Goal: Task Accomplishment & Management: Complete application form

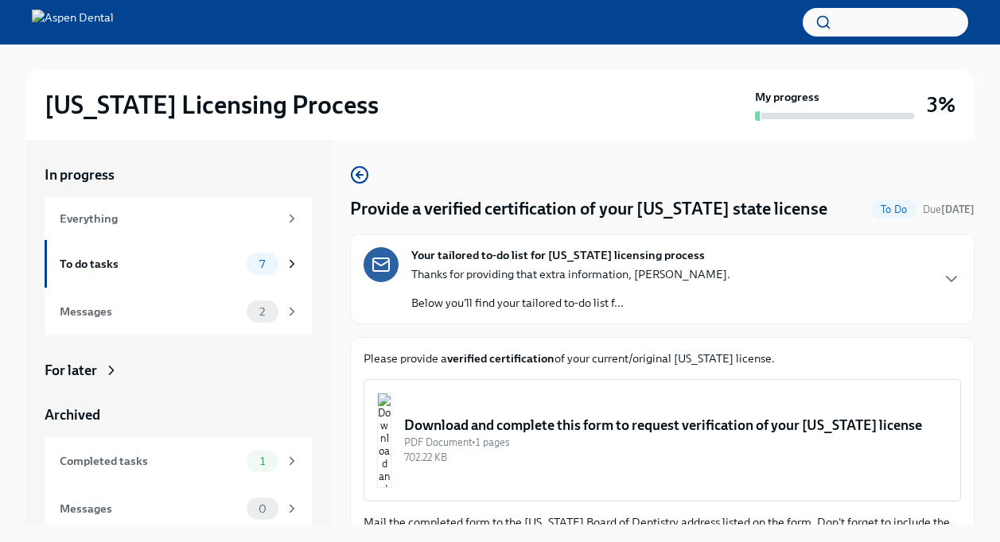
scroll to position [27, 0]
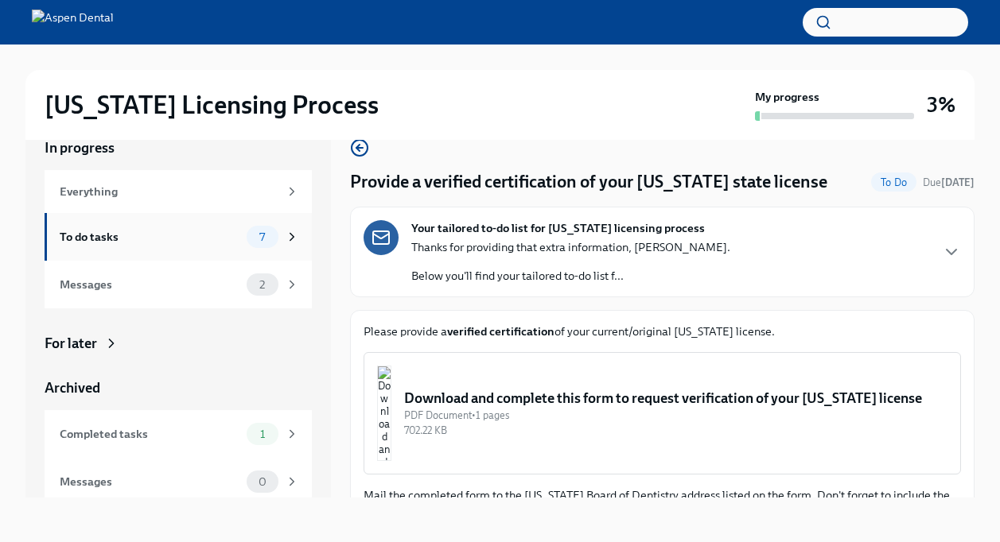
click at [250, 239] on span "7" at bounding box center [262, 237] width 25 height 12
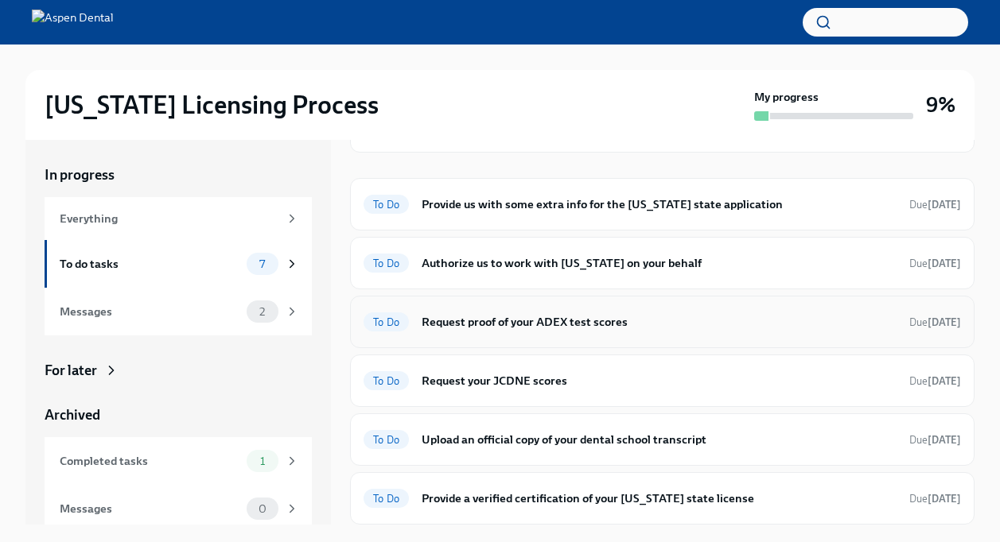
scroll to position [152, 0]
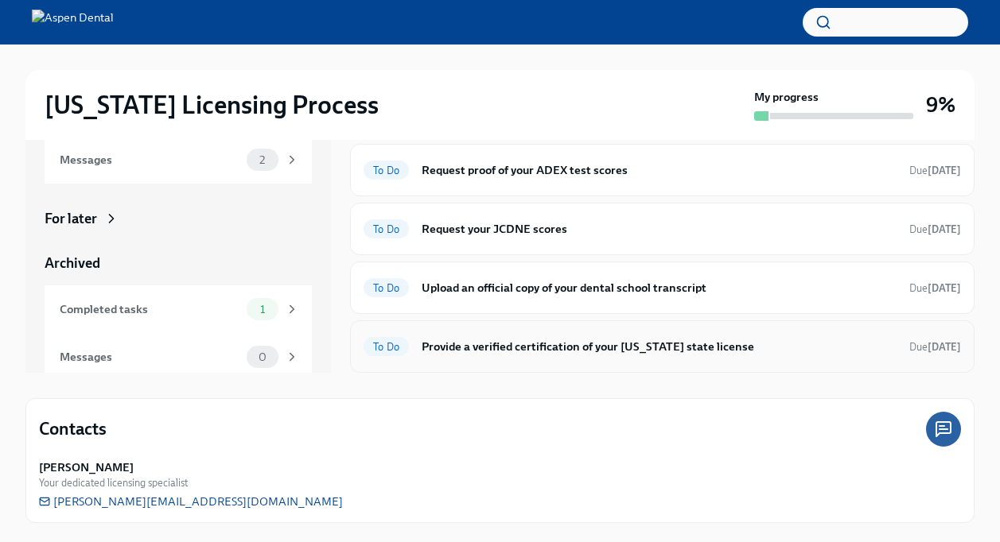
click at [512, 336] on div "To Do Provide a verified certification of your [US_STATE] state license Due [DA…" at bounding box center [661, 346] width 597 height 25
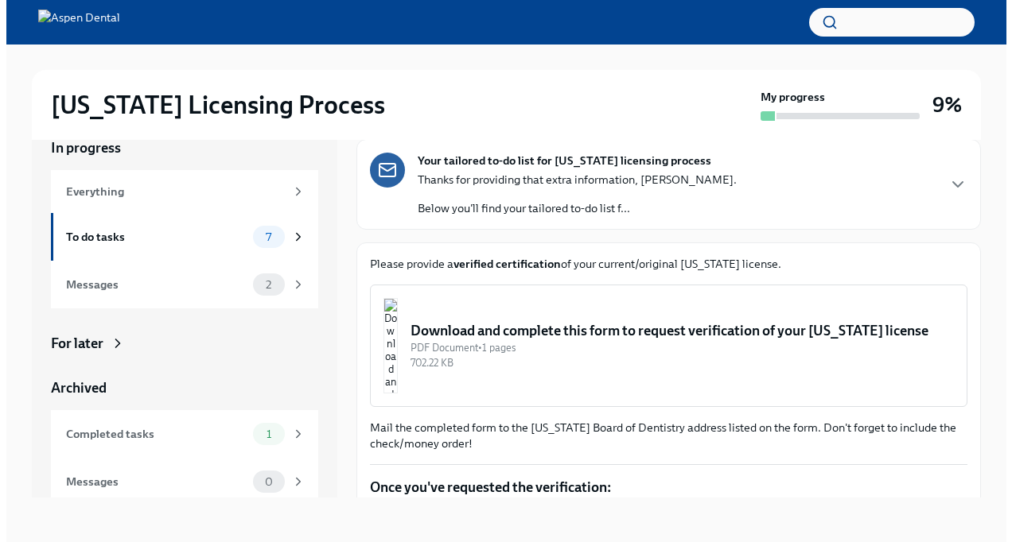
scroll to position [80, 0]
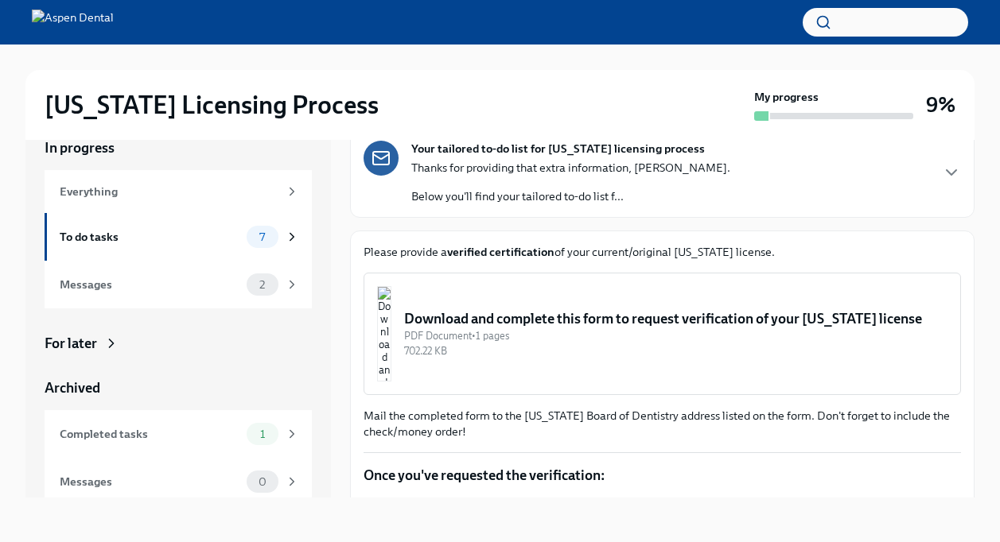
click at [391, 328] on img "button" at bounding box center [384, 333] width 14 height 95
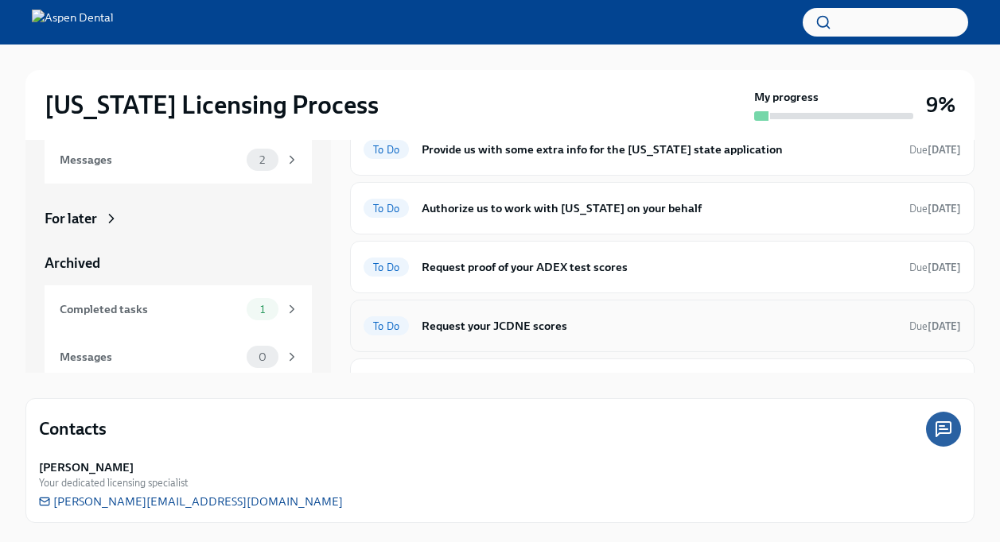
scroll to position [97, 0]
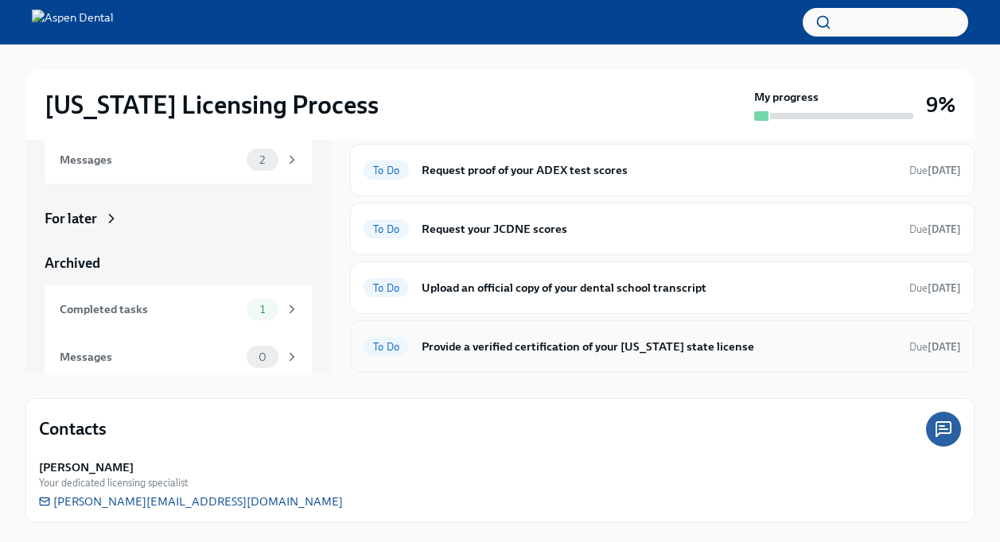
click at [530, 345] on h6 "Provide a verified certification of your [US_STATE] state license" at bounding box center [658, 346] width 475 height 17
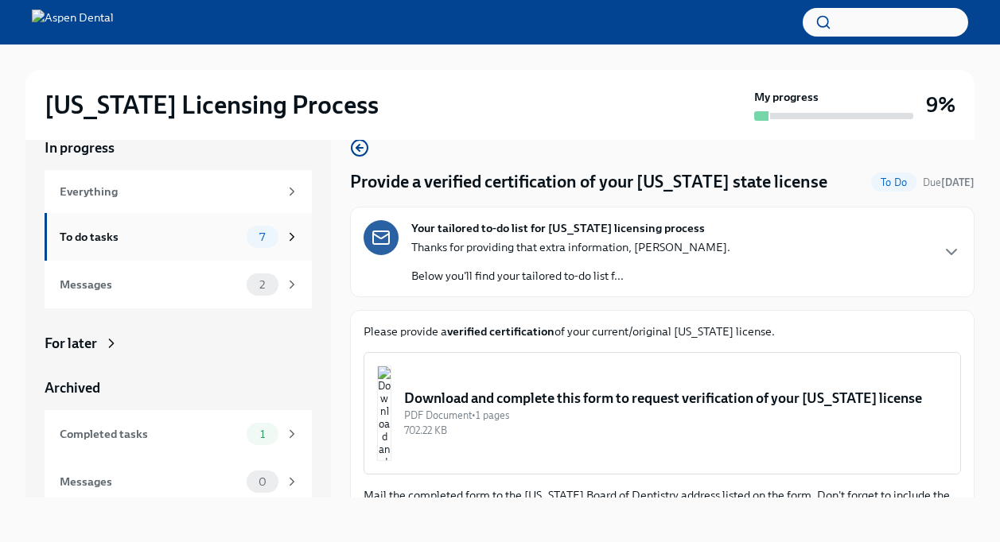
click at [161, 238] on div "To do tasks" at bounding box center [150, 236] width 181 height 17
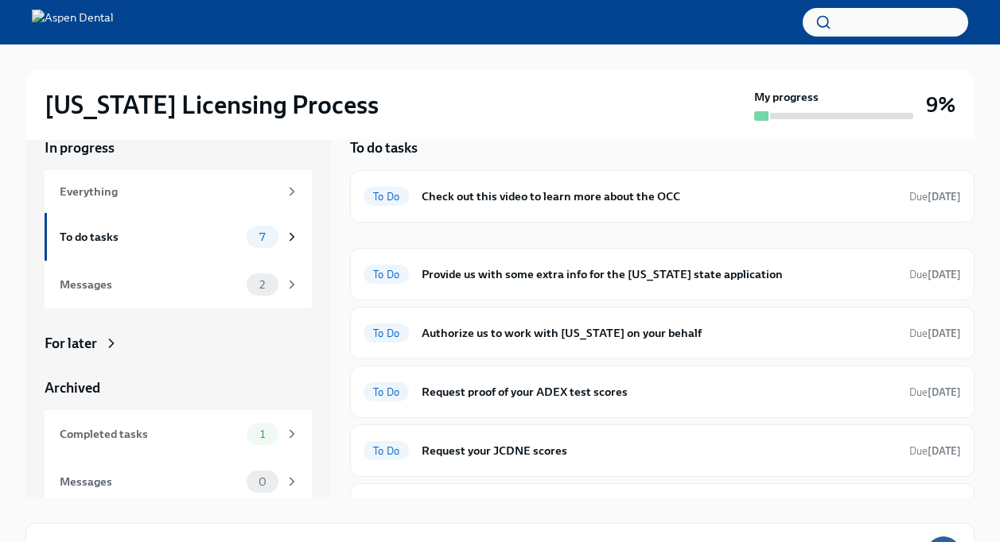
click at [336, 265] on div "In progress Everything To do tasks 7 Messages 2 For later Archived Completed ta…" at bounding box center [499, 305] width 949 height 385
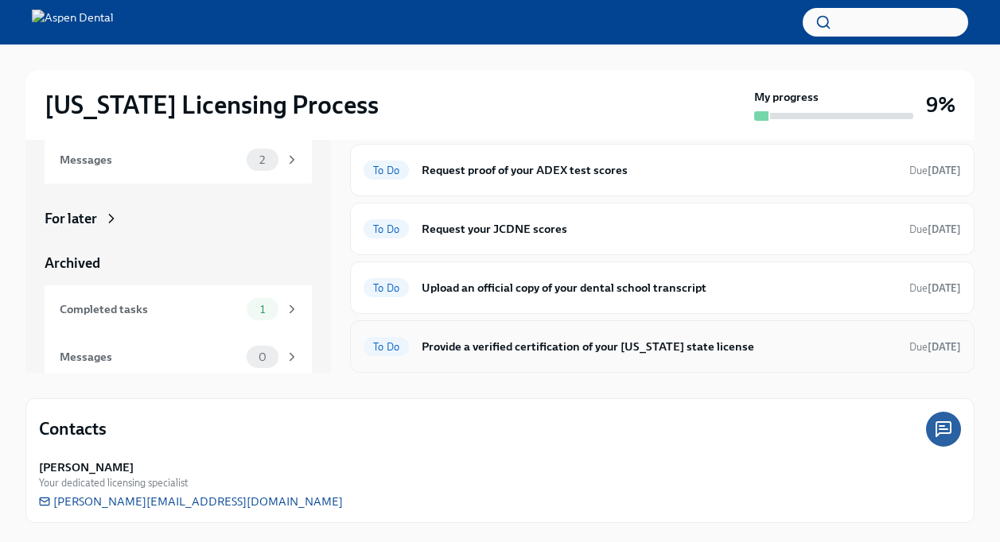
click at [504, 348] on h6 "Provide a verified certification of your [US_STATE] state license" at bounding box center [658, 346] width 475 height 17
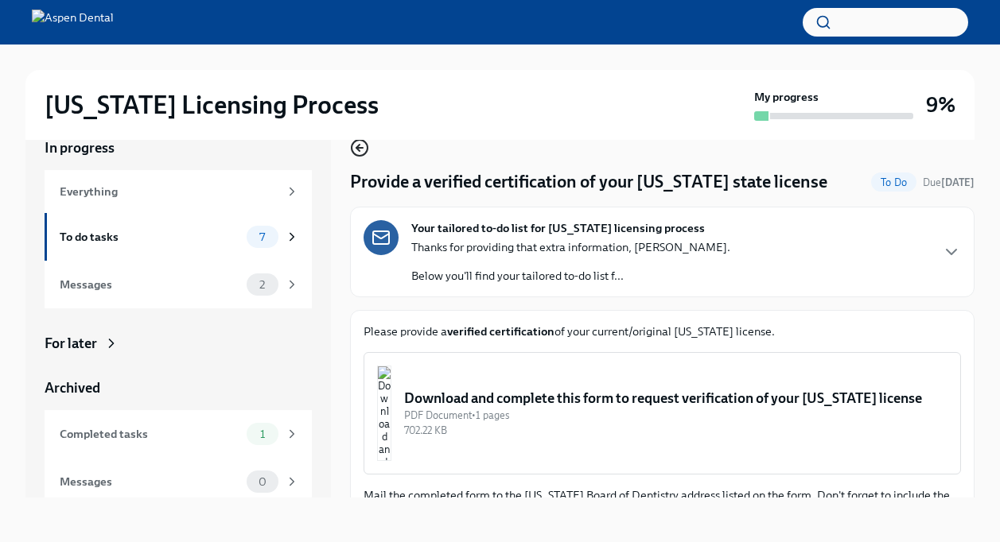
click at [362, 150] on icon "button" at bounding box center [359, 147] width 19 height 19
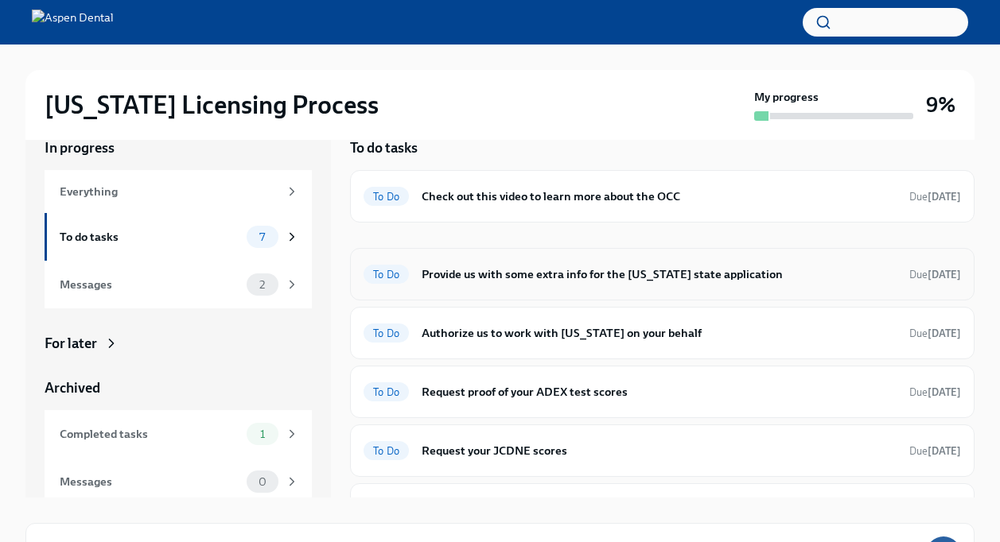
scroll to position [97, 0]
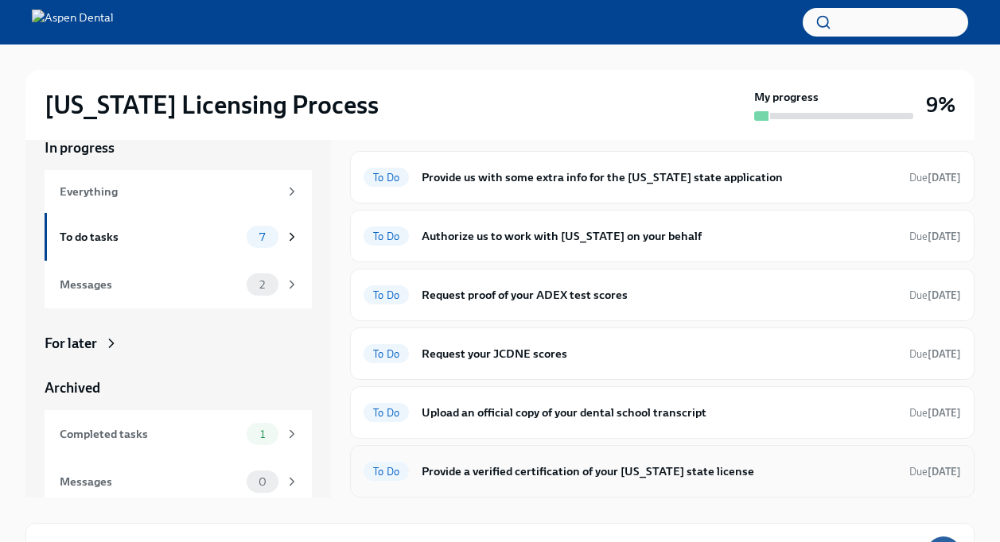
click at [491, 464] on h6 "Provide a verified certification of your [US_STATE] state license" at bounding box center [658, 471] width 475 height 17
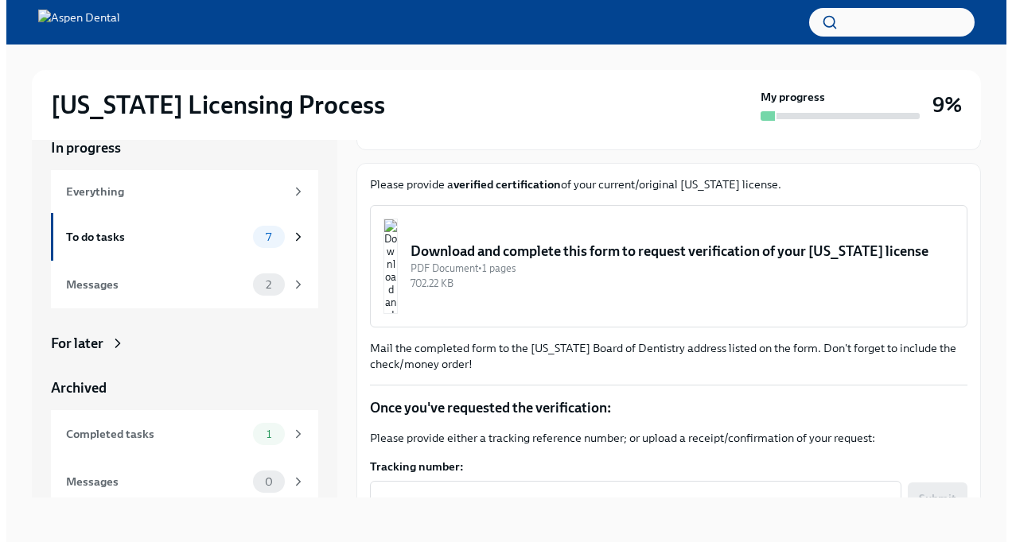
scroll to position [252, 0]
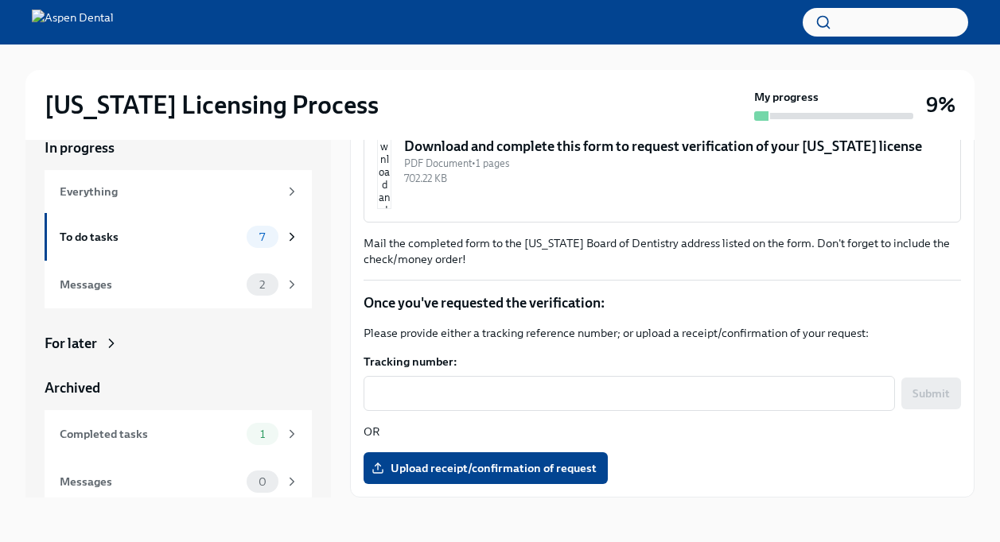
click at [391, 165] on img "button" at bounding box center [384, 161] width 14 height 95
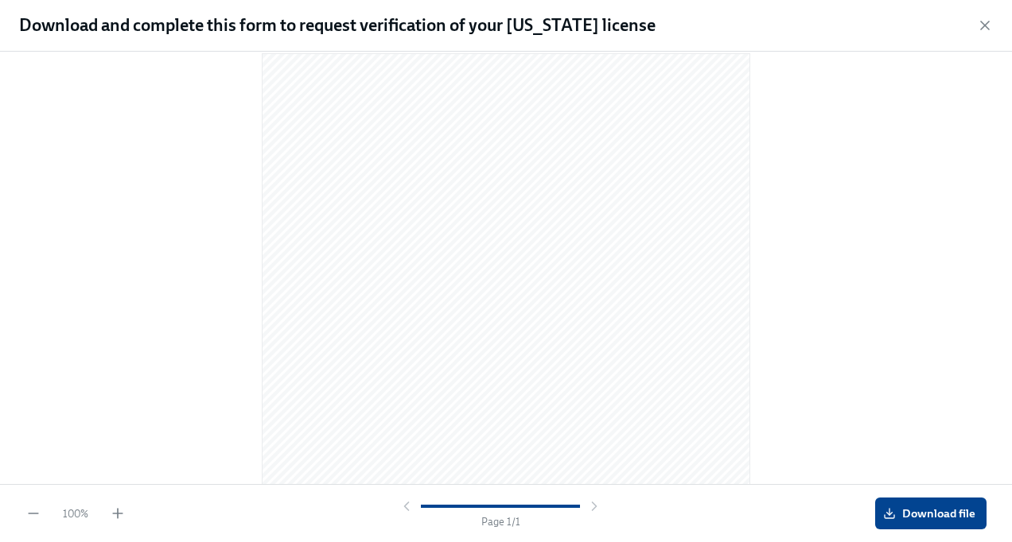
scroll to position [0, 0]
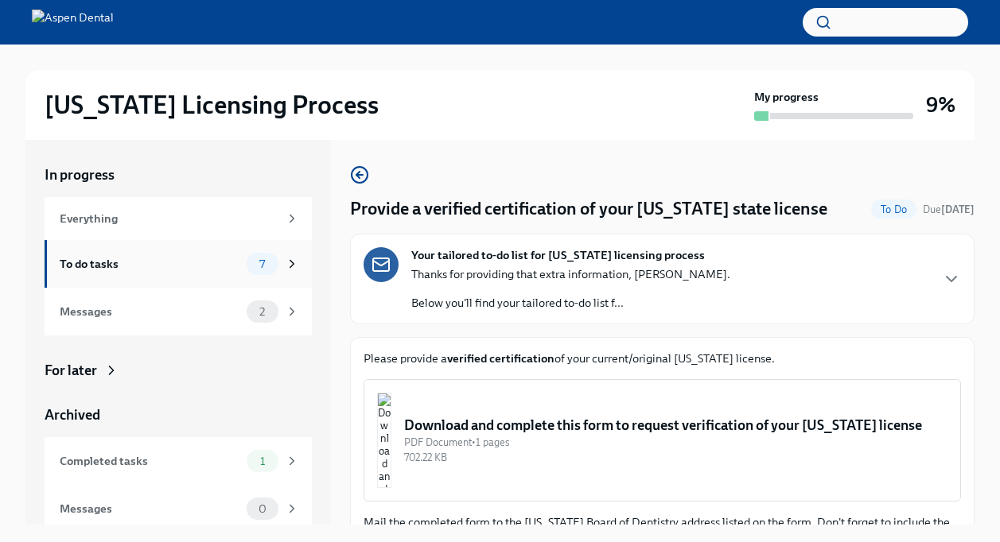
click at [193, 254] on div "To do tasks 7" at bounding box center [179, 264] width 239 height 22
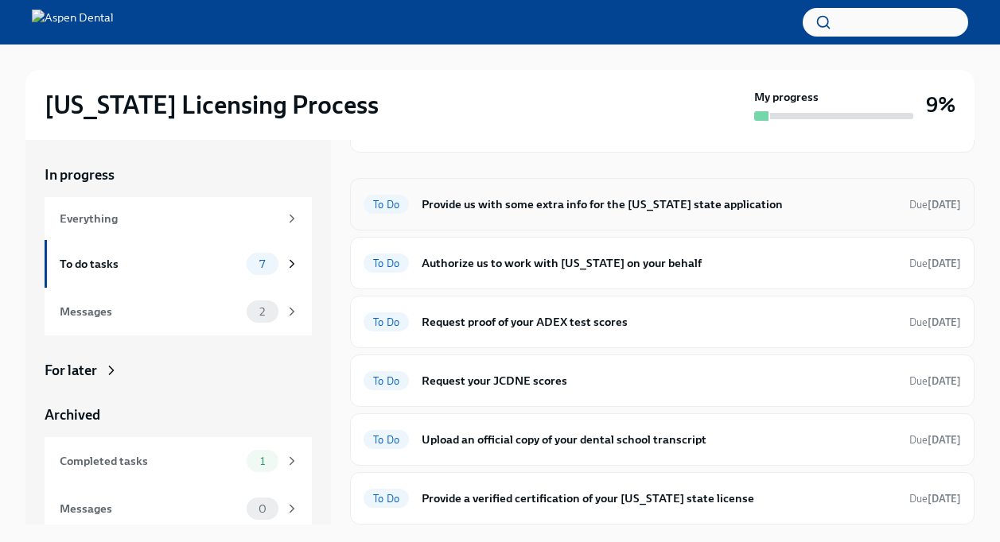
click at [468, 208] on h6 "Provide us with some extra info for the [US_STATE] state application" at bounding box center [658, 204] width 475 height 17
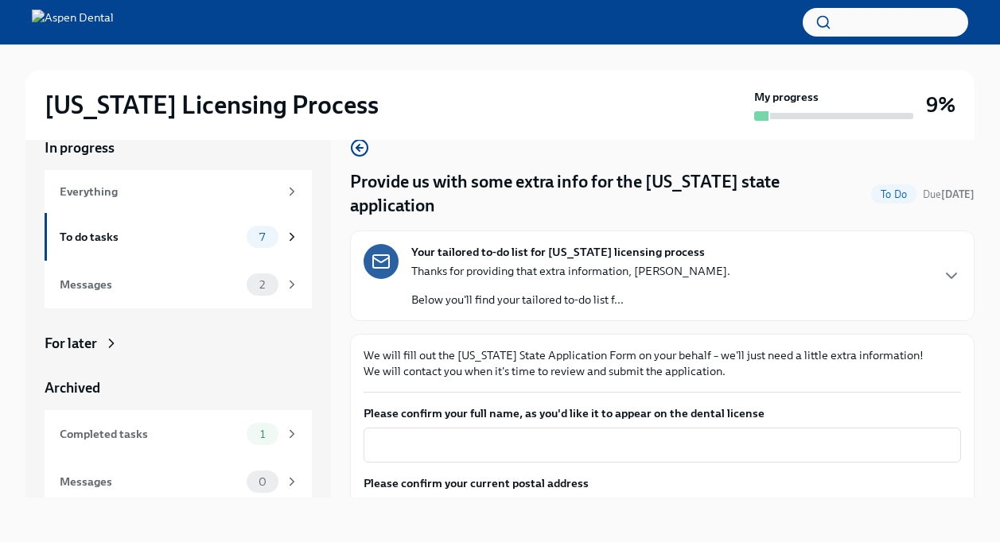
scroll to position [80, 0]
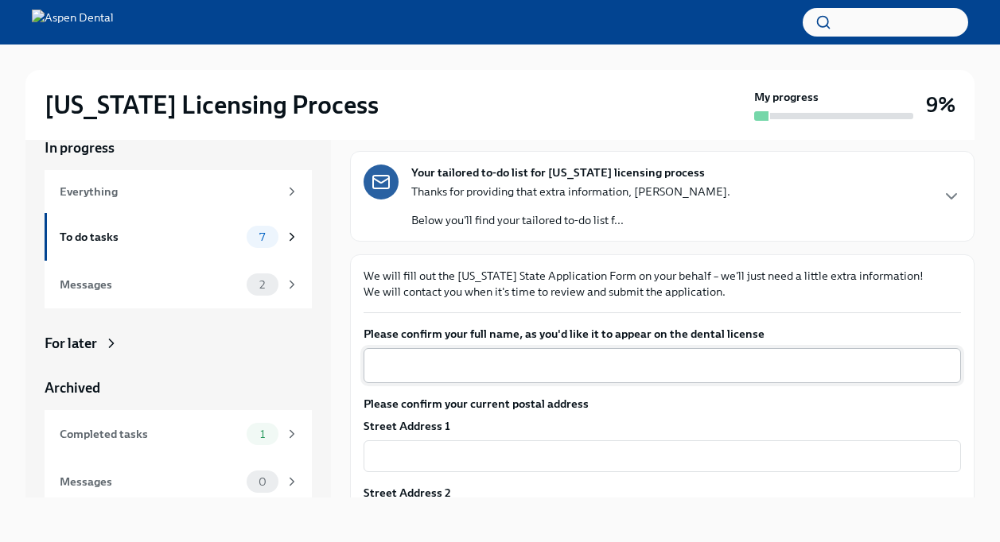
click at [551, 356] on textarea "Please confirm your full name, as you'd like it to appear on the dental license" at bounding box center [662, 365] width 578 height 19
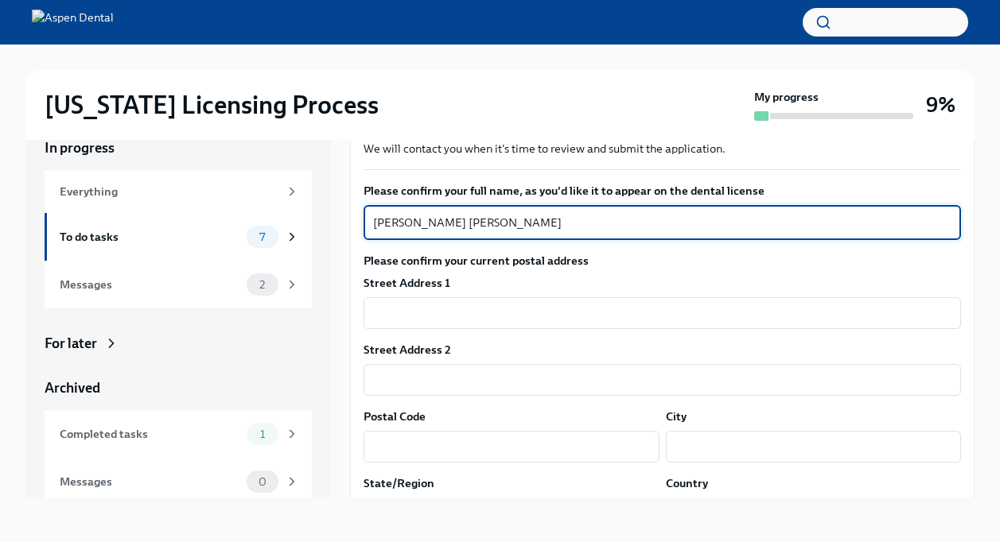
scroll to position [239, 0]
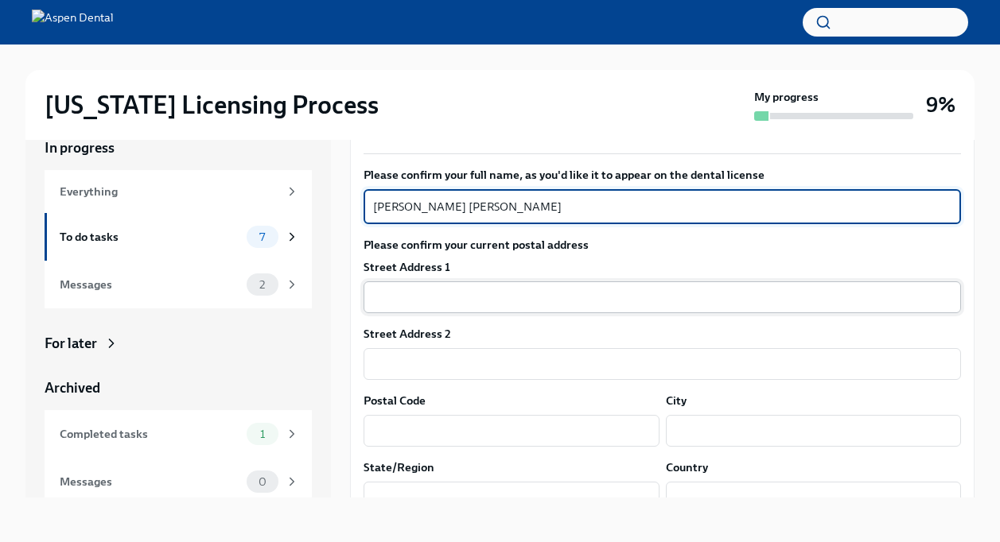
type textarea "Carey Joseph Nease Jr."
click at [489, 282] on input "text" at bounding box center [661, 298] width 597 height 32
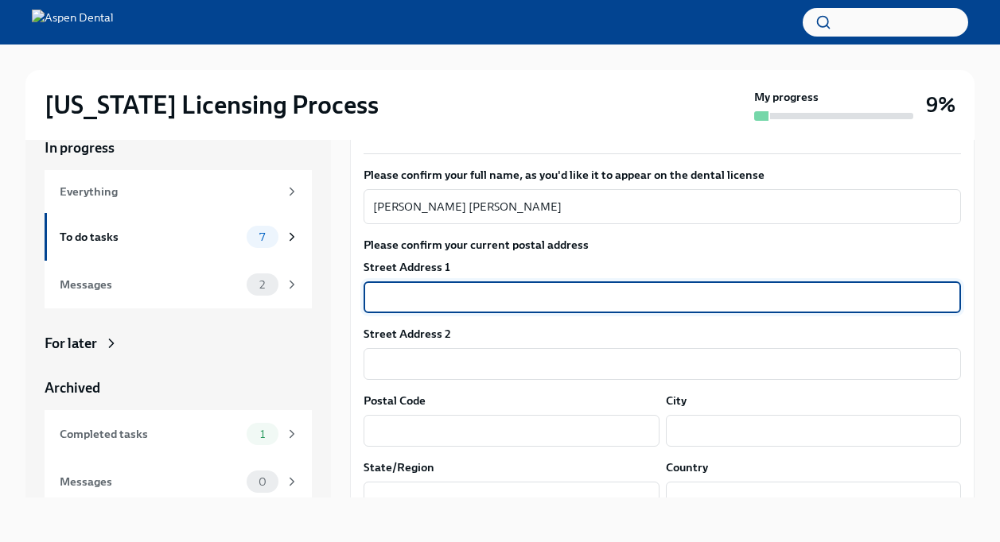
type input "1364 District Lane"
type input "Apt. 228"
type input "37406"
type input "Chattanooga"
type input "TENNESSEE"
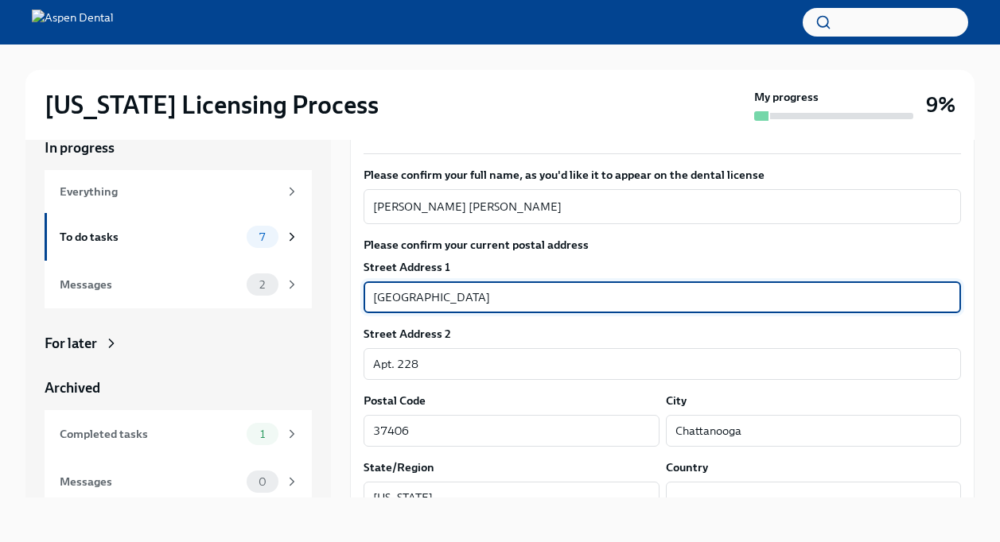
type input "US"
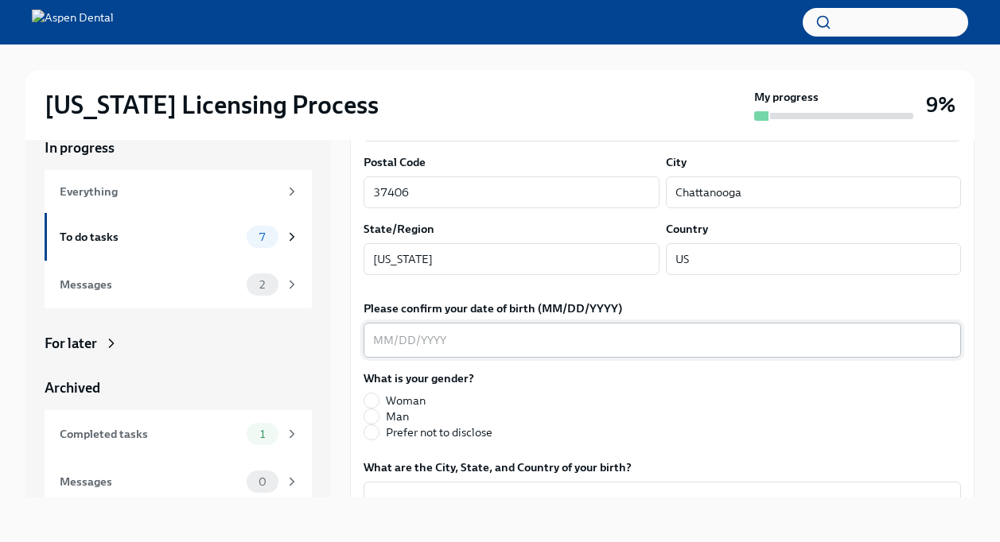
click at [489, 327] on div "x ​" at bounding box center [661, 340] width 597 height 35
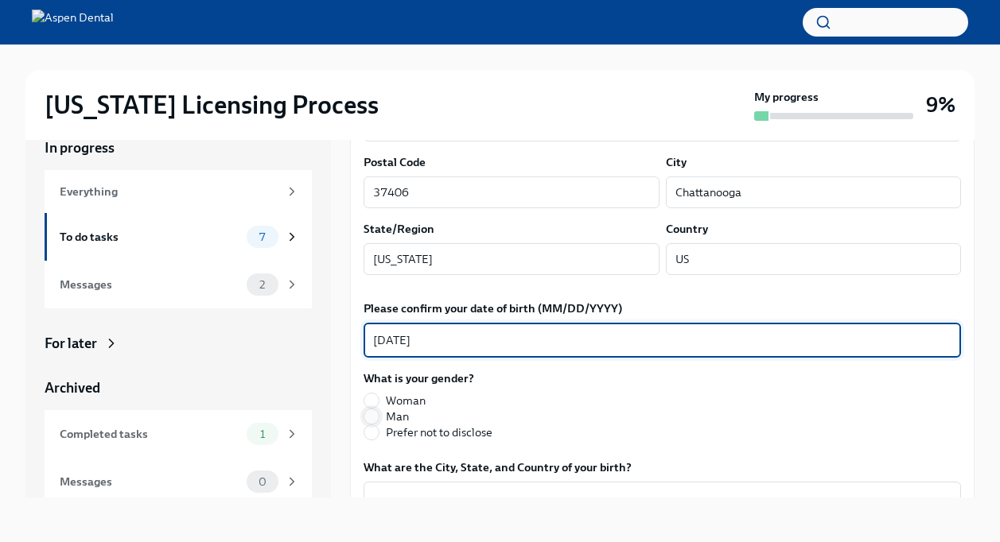
type textarea "06/17/1996"
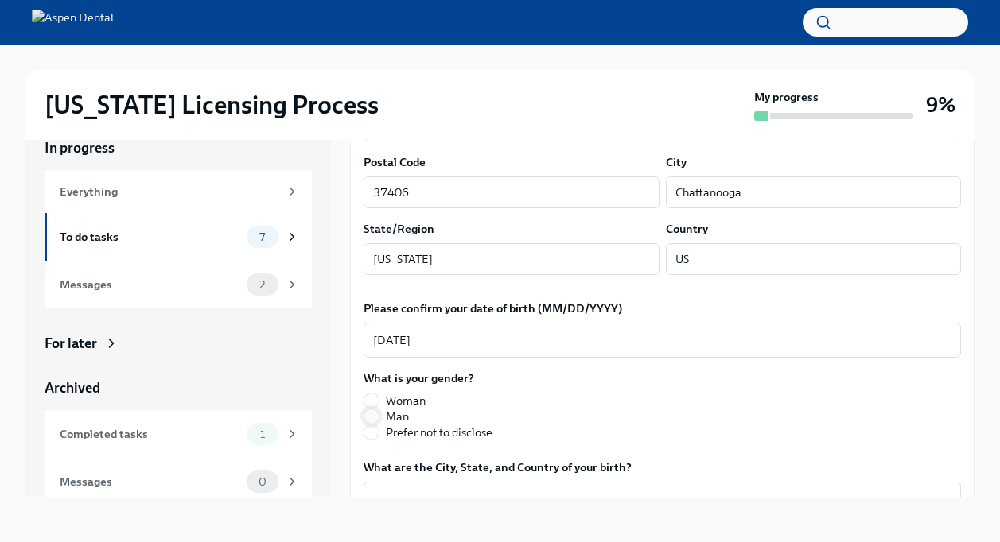
click at [375, 410] on input "Man" at bounding box center [371, 417] width 14 height 14
radio input "true"
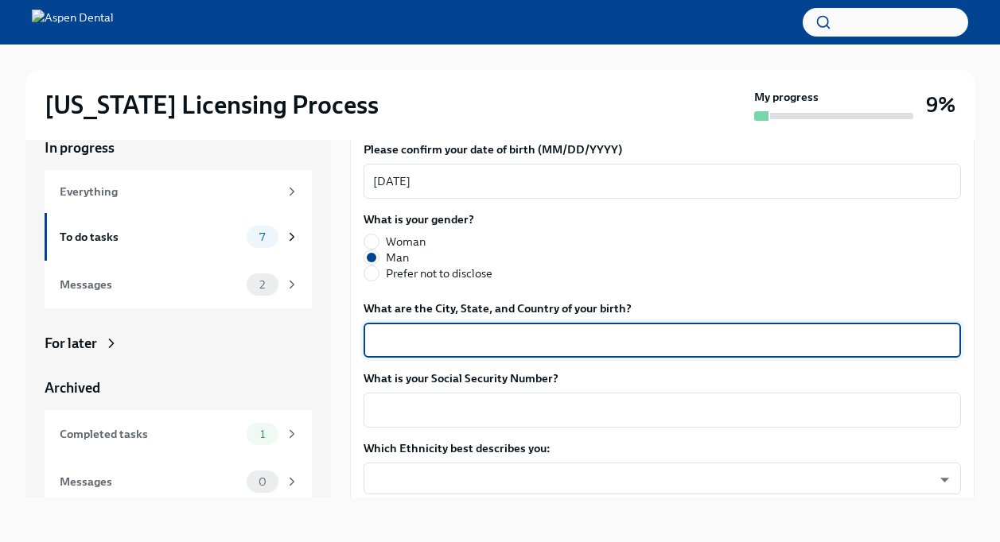
click at [568, 331] on textarea "What are the City, State, and Country of your birth?" at bounding box center [662, 340] width 578 height 19
type textarea "Gainesville, Florida, United States"
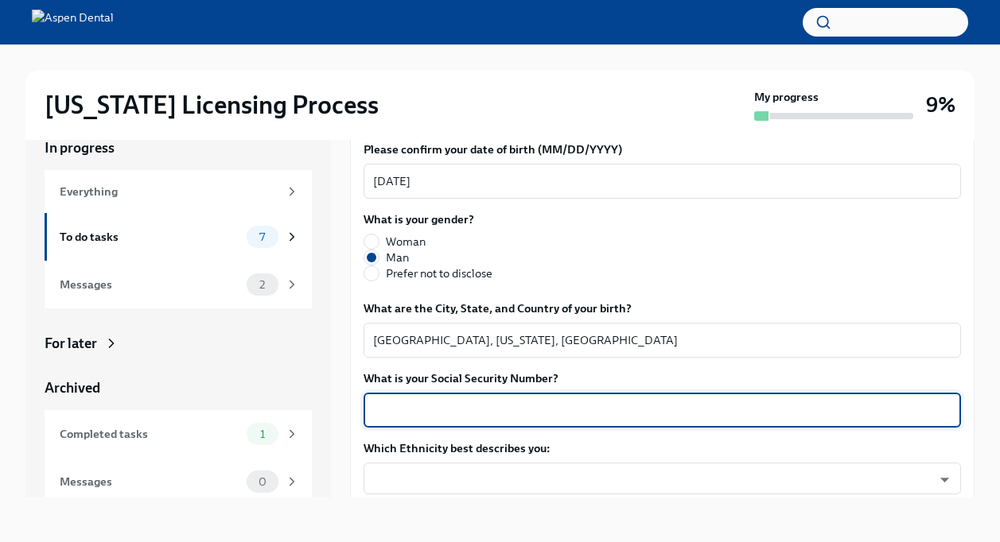
click at [530, 401] on textarea "What is your Social Security Number?" at bounding box center [662, 410] width 578 height 19
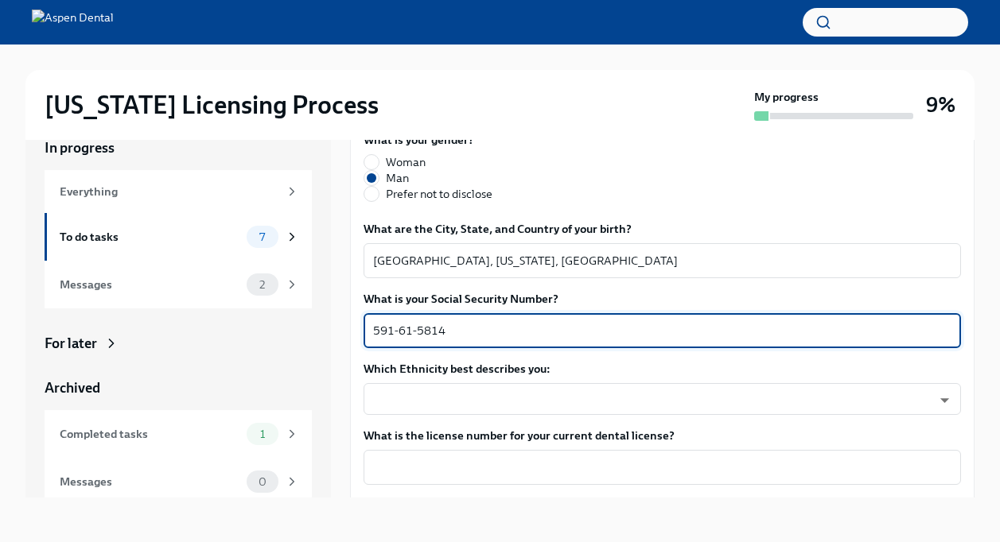
type textarea "591-61-5814"
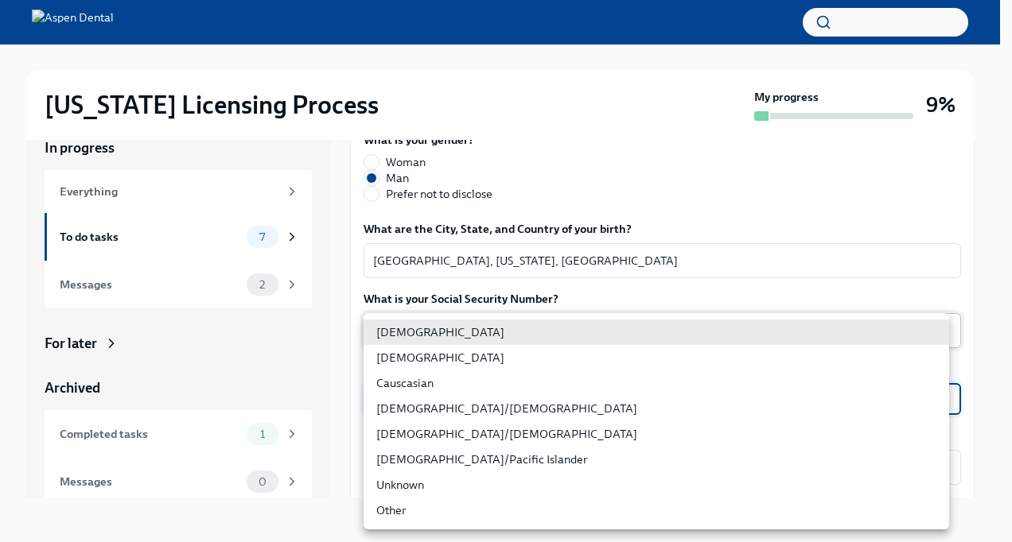
click at [530, 379] on body "Illinois Licensing Process My progress 9% In progress Everything To do tasks 7 …" at bounding box center [506, 257] width 1012 height 569
click at [485, 390] on li "Causcasian" at bounding box center [655, 383] width 585 height 25
type input "Sgg7VB5SW"
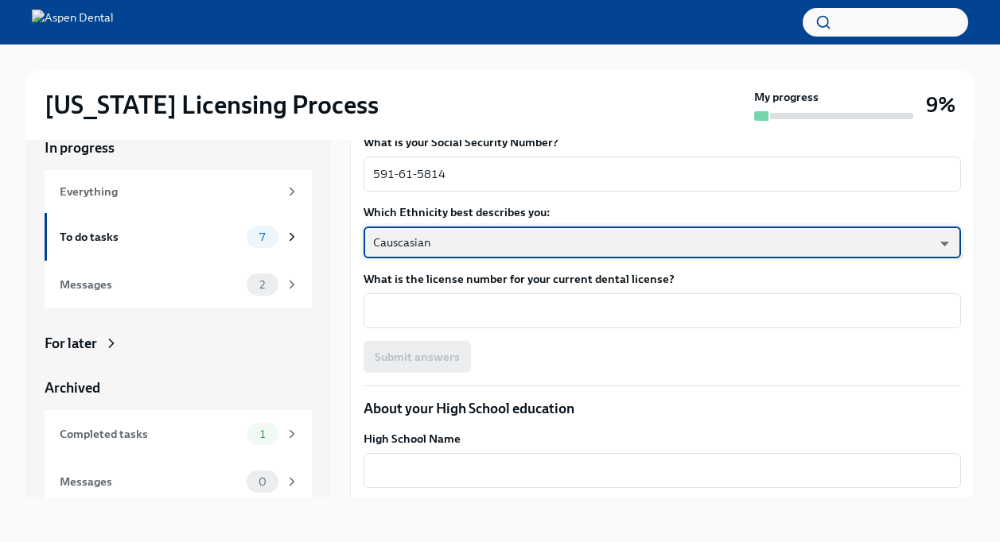
scroll to position [875, 0]
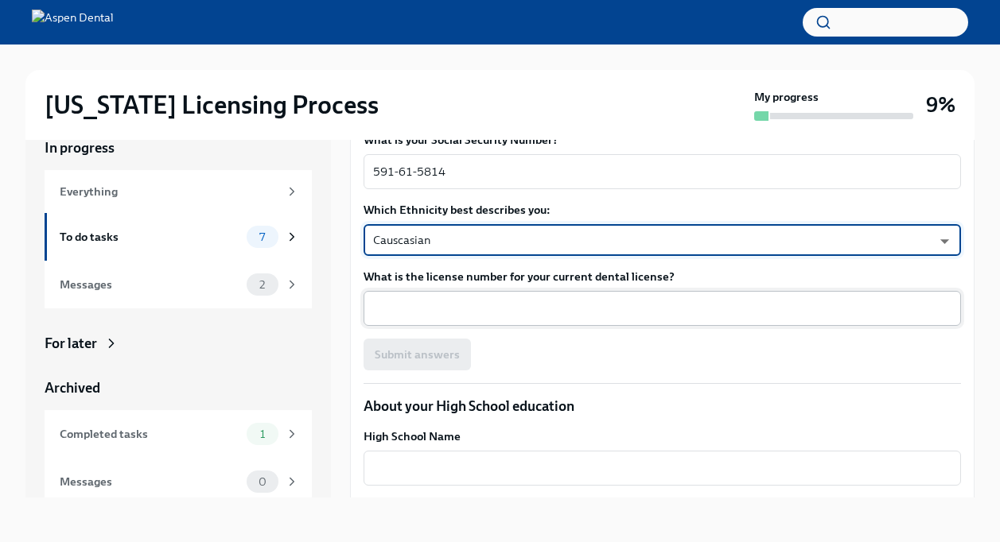
click at [502, 299] on textarea "What is the license number for your current dental license?" at bounding box center [662, 308] width 578 height 19
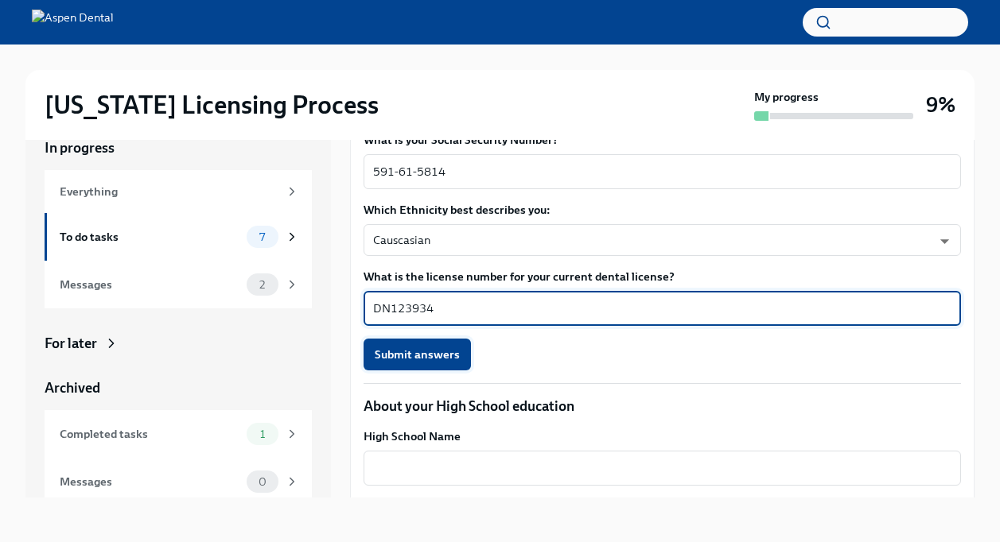
type textarea "DN123934"
click at [432, 347] on span "Submit answers" at bounding box center [417, 355] width 85 height 16
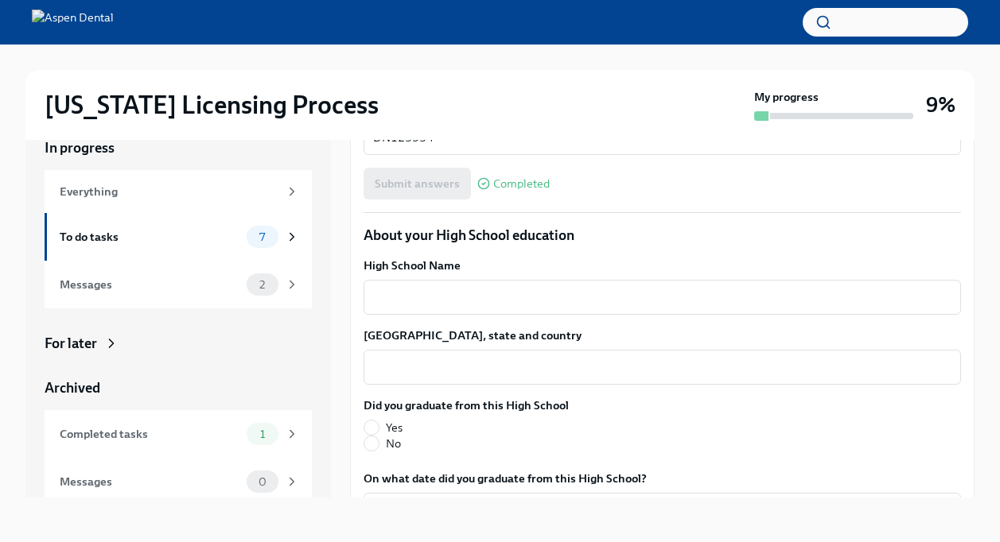
scroll to position [1113, 0]
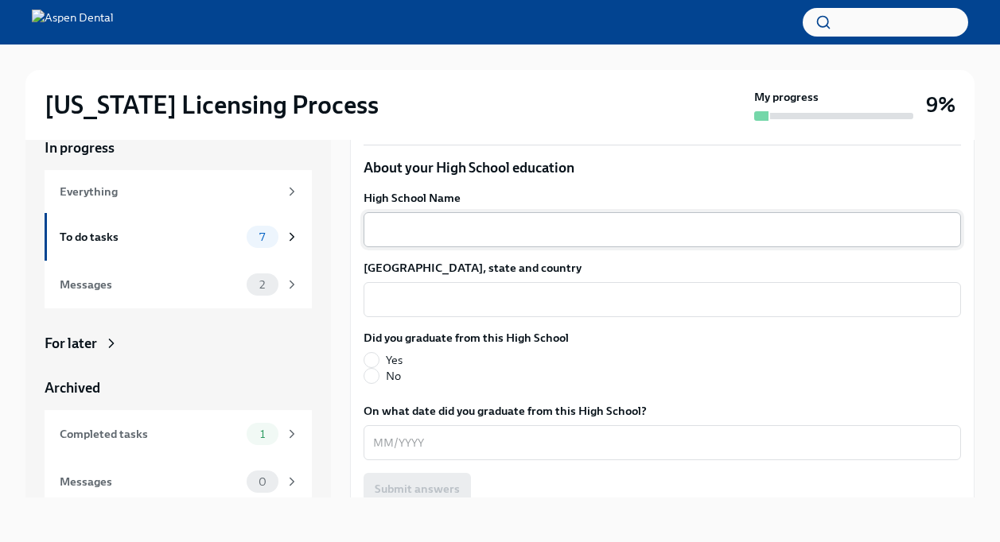
click at [491, 220] on textarea "High School Name" at bounding box center [662, 229] width 578 height 19
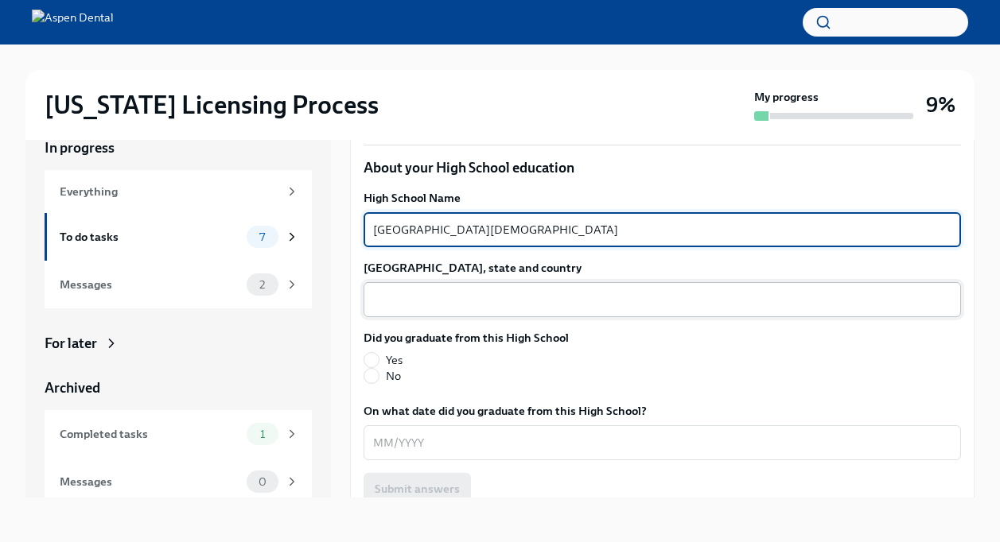
type textarea "Chattanooga Christian School"
click at [456, 290] on textarea "High School city, state and country" at bounding box center [662, 299] width 578 height 19
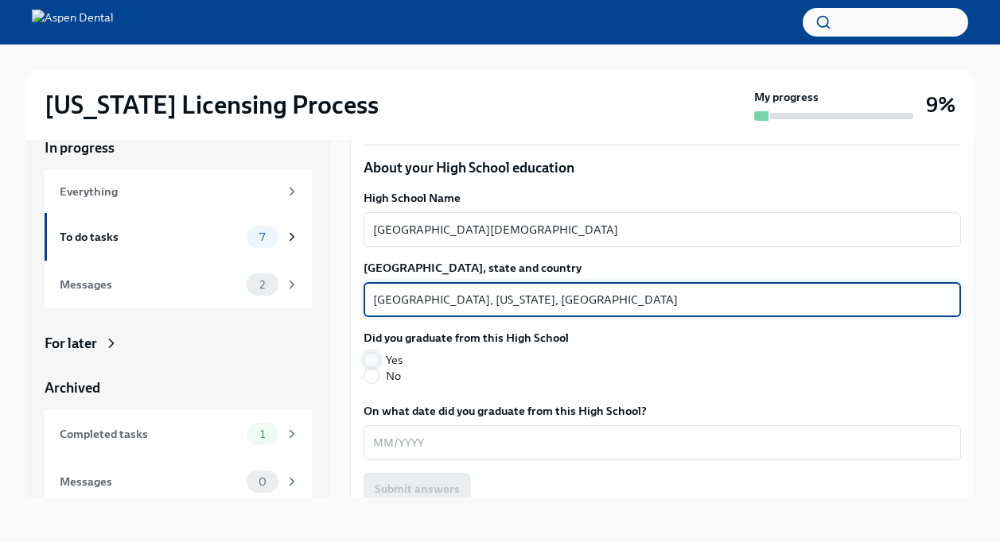
type textarea "Chattanooga, Tennessee, United States"
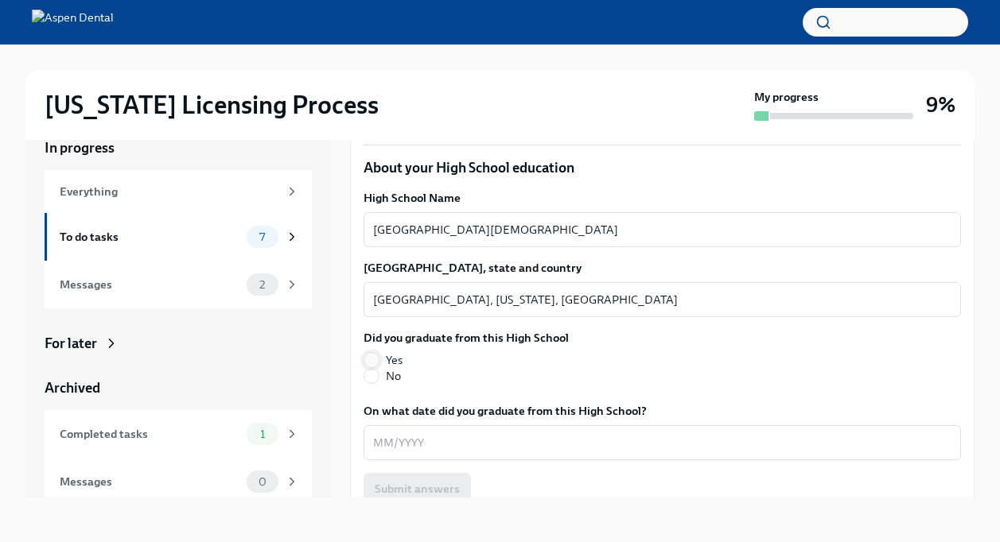
click at [373, 353] on input "Yes" at bounding box center [371, 360] width 14 height 14
radio input "true"
click at [394, 433] on textarea "On what date did you graduate from this High School?" at bounding box center [662, 442] width 578 height 19
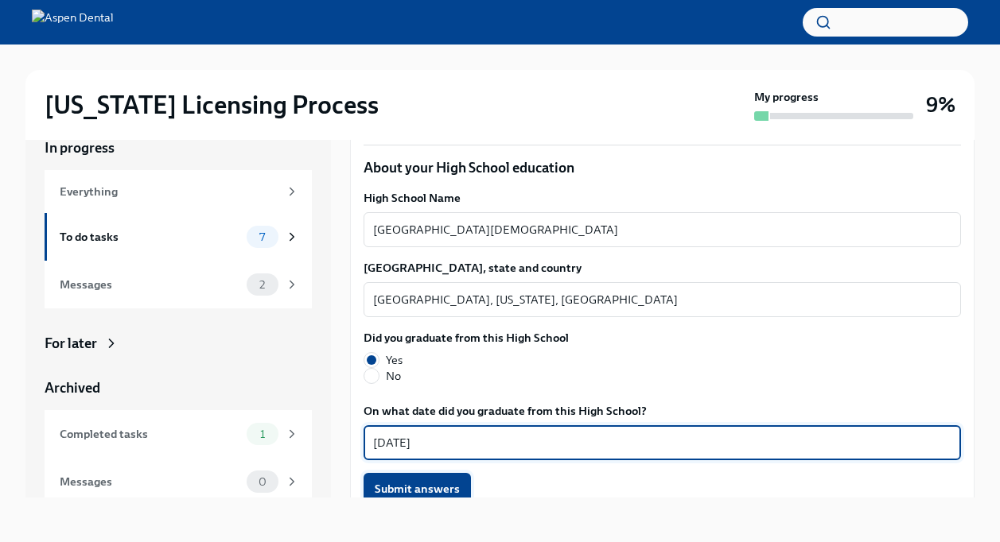
scroll to position [1272, 0]
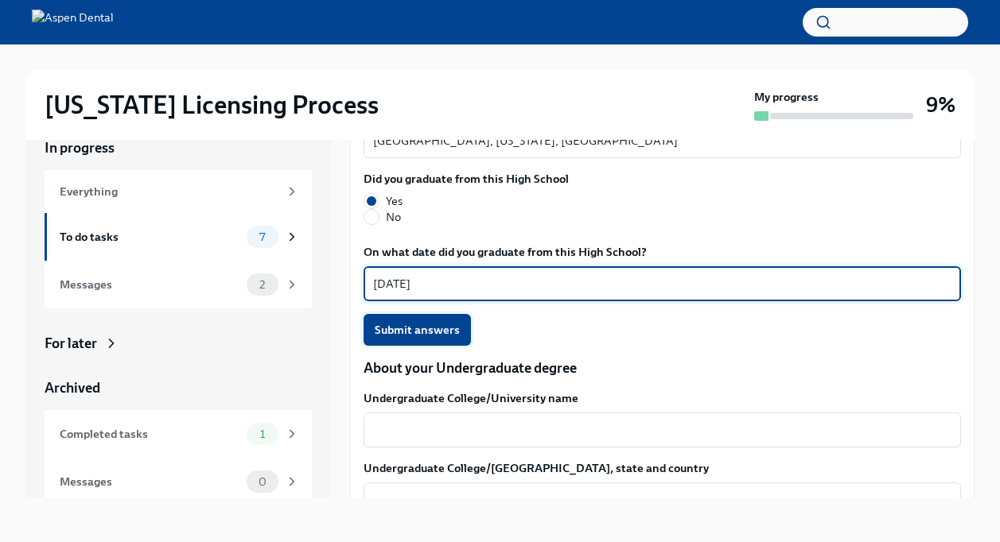
type textarea "05/30/2015"
click at [417, 322] on span "Submit answers" at bounding box center [417, 330] width 85 height 16
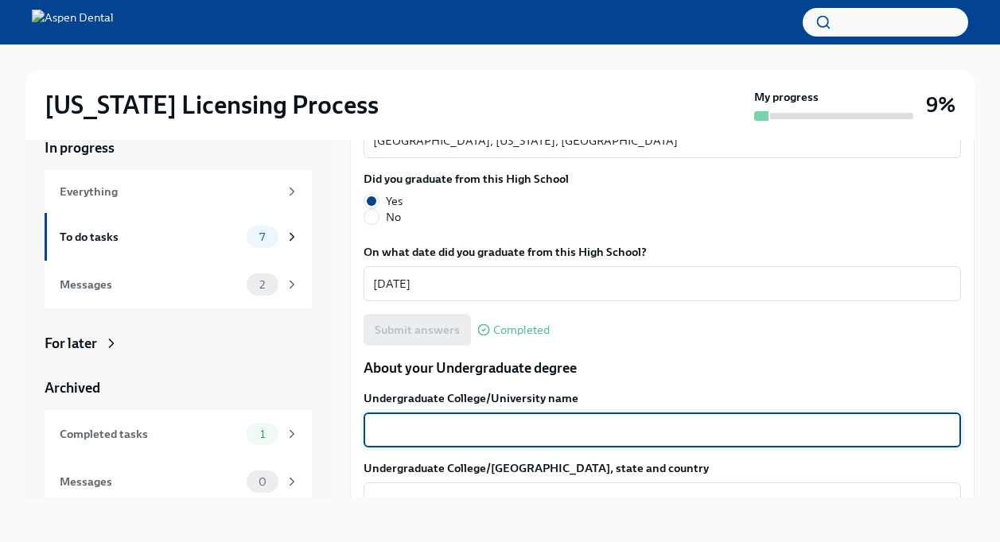
click at [476, 421] on textarea "Undergraduate College/University name" at bounding box center [662, 430] width 578 height 19
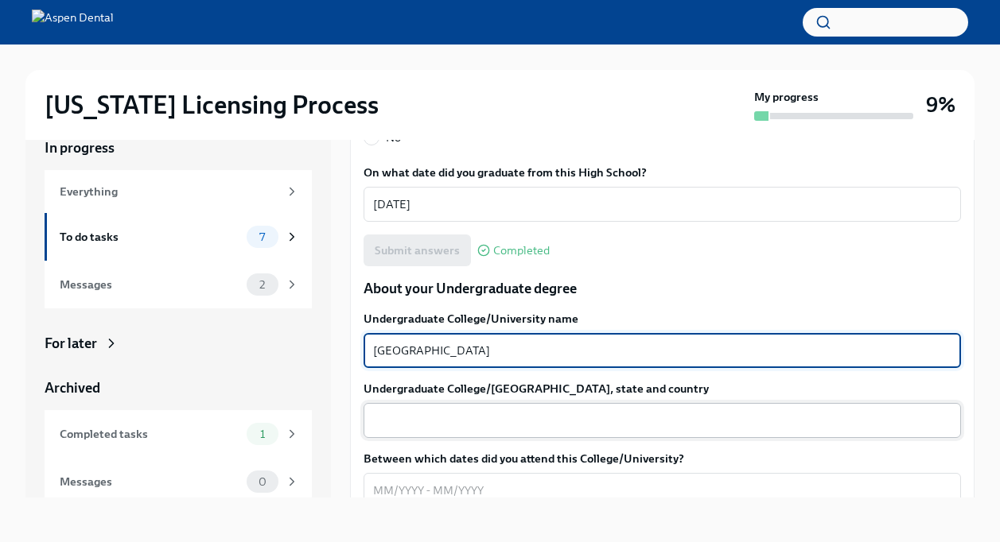
type textarea "Auburn University"
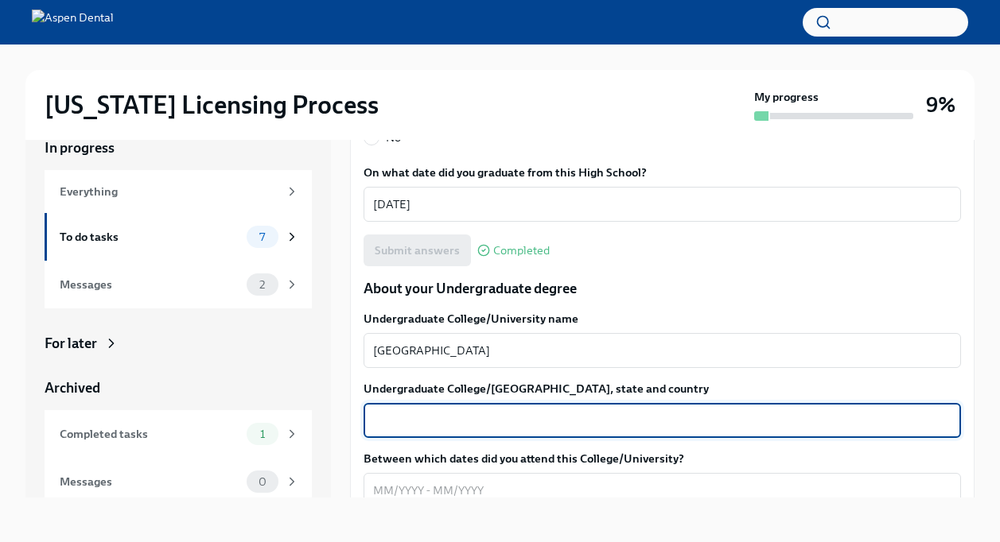
drag, startPoint x: 496, startPoint y: 399, endPoint x: 486, endPoint y: 400, distance: 10.4
click at [486, 411] on textarea "Undergraduate College/University city, state and country" at bounding box center [662, 420] width 578 height 19
type textarea "Auburn, Alabama, United States"
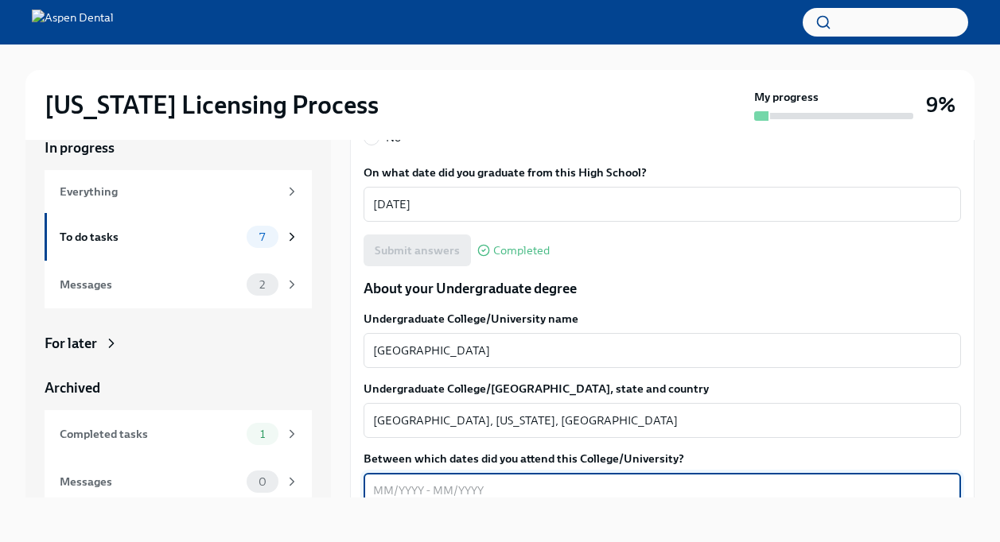
click at [463, 481] on textarea "Between which dates did you attend this College/University?" at bounding box center [662, 490] width 578 height 19
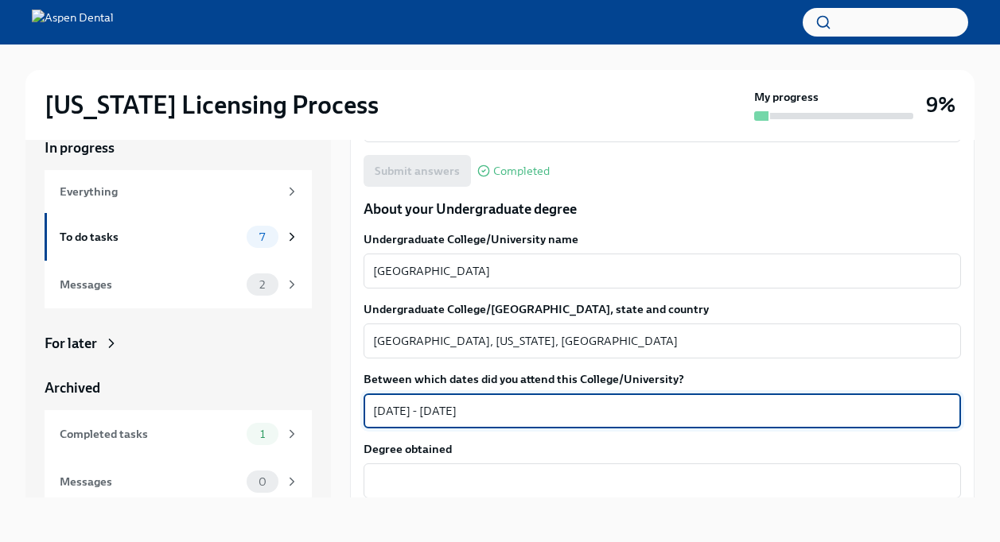
scroll to position [1511, 0]
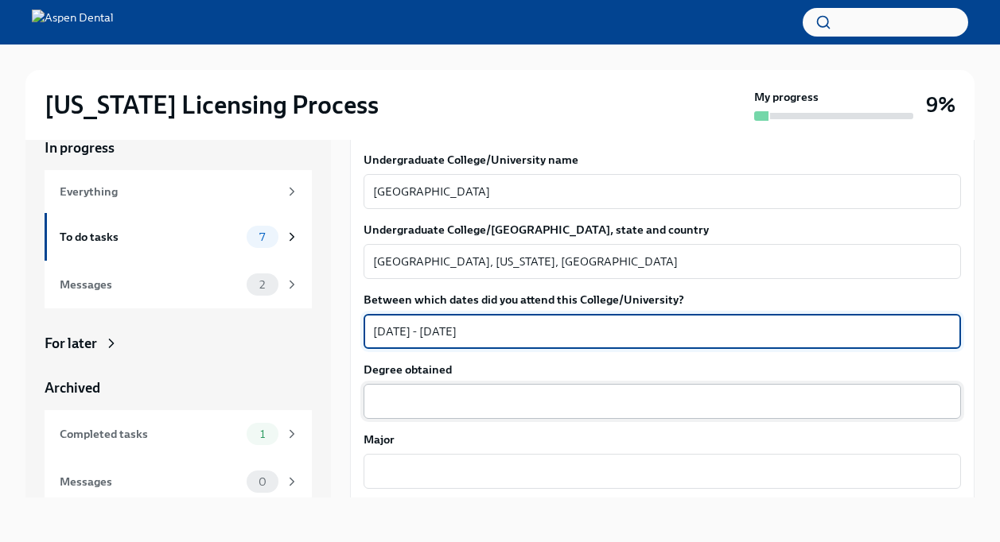
type textarea "08/01/2015 - 05/30/2020"
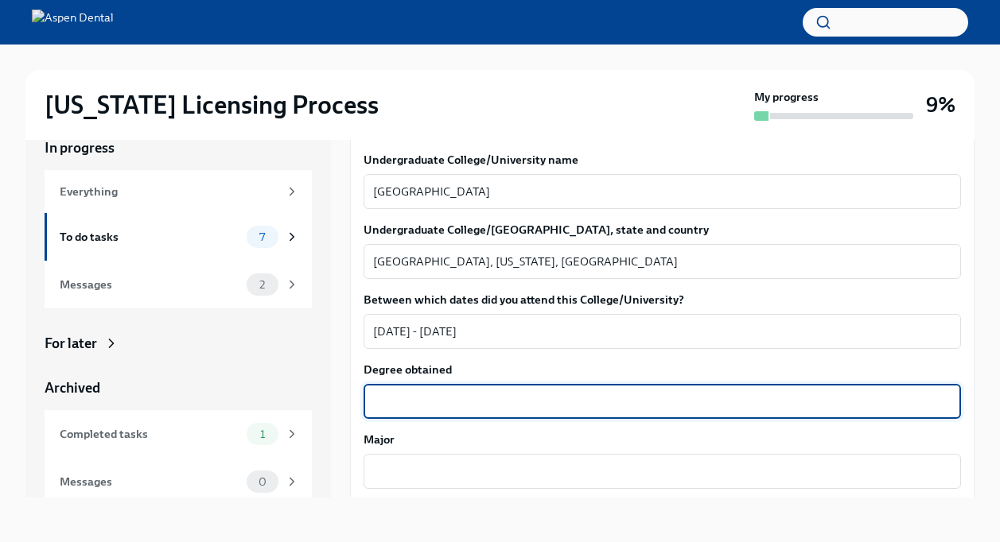
click at [467, 392] on textarea "Degree obtained" at bounding box center [662, 401] width 578 height 19
type textarea "C"
type textarea "Bachelor of Arts"
click at [460, 462] on textarea "Major" at bounding box center [662, 471] width 578 height 19
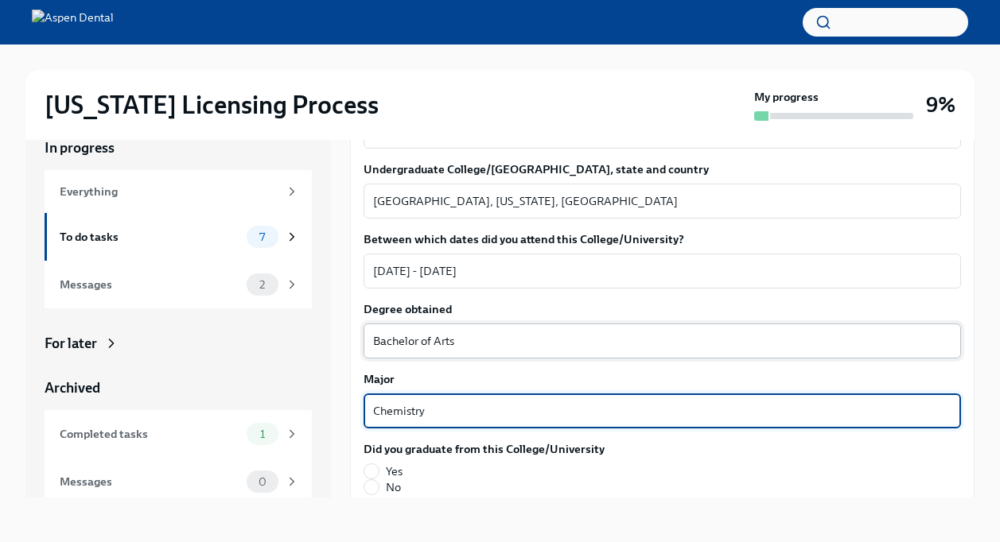
scroll to position [1590, 0]
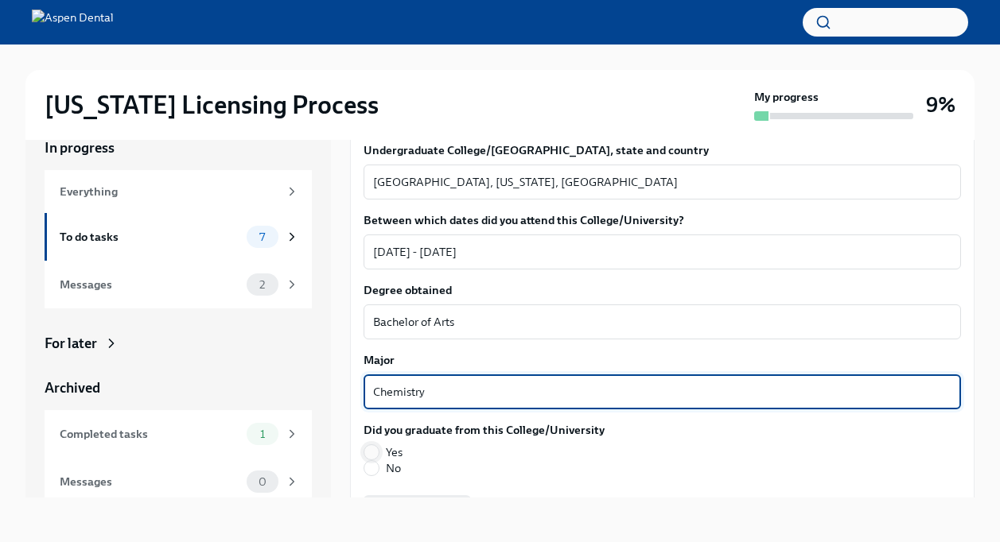
type textarea "Chemistry"
click at [371, 445] on input "Yes" at bounding box center [371, 452] width 14 height 14
radio input "true"
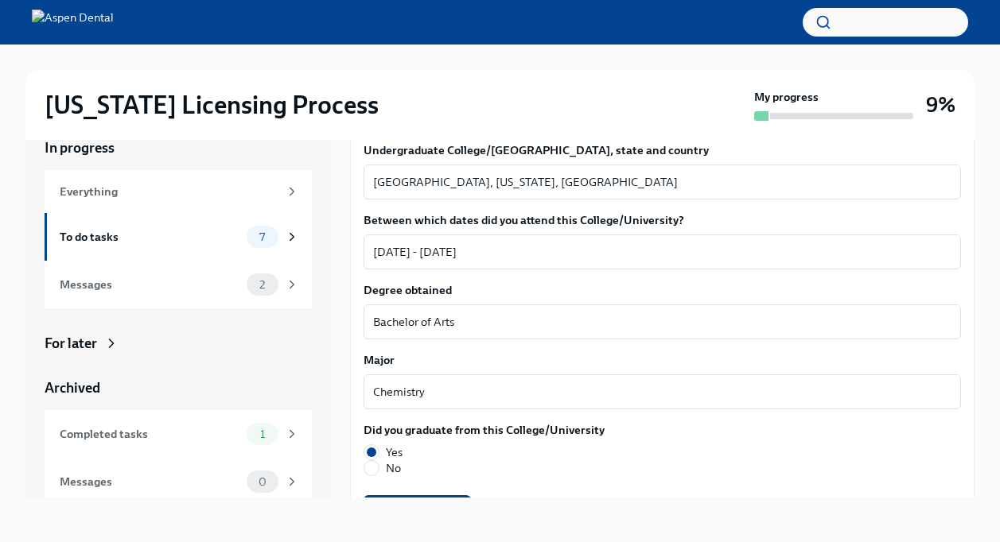
scroll to position [1670, 0]
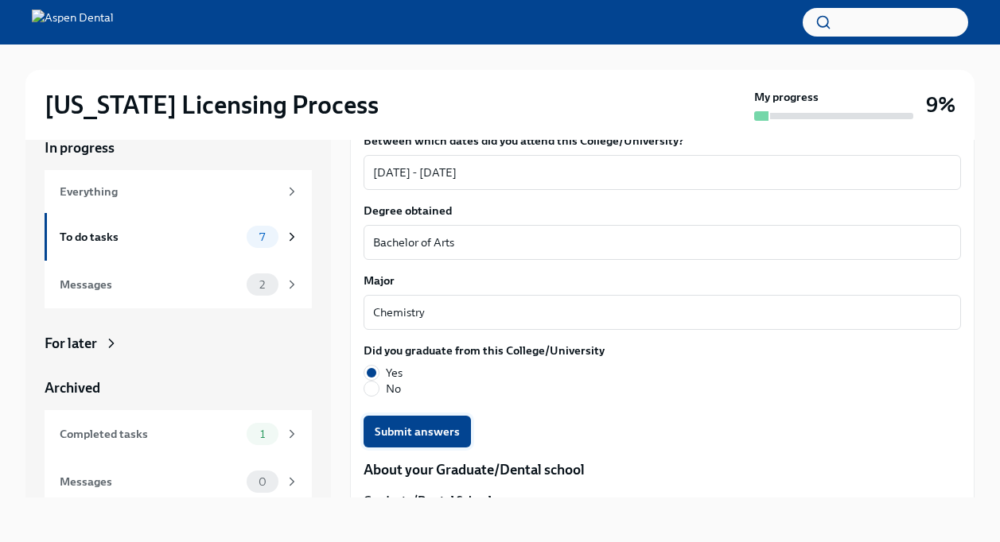
click at [445, 424] on span "Submit answers" at bounding box center [417, 432] width 85 height 16
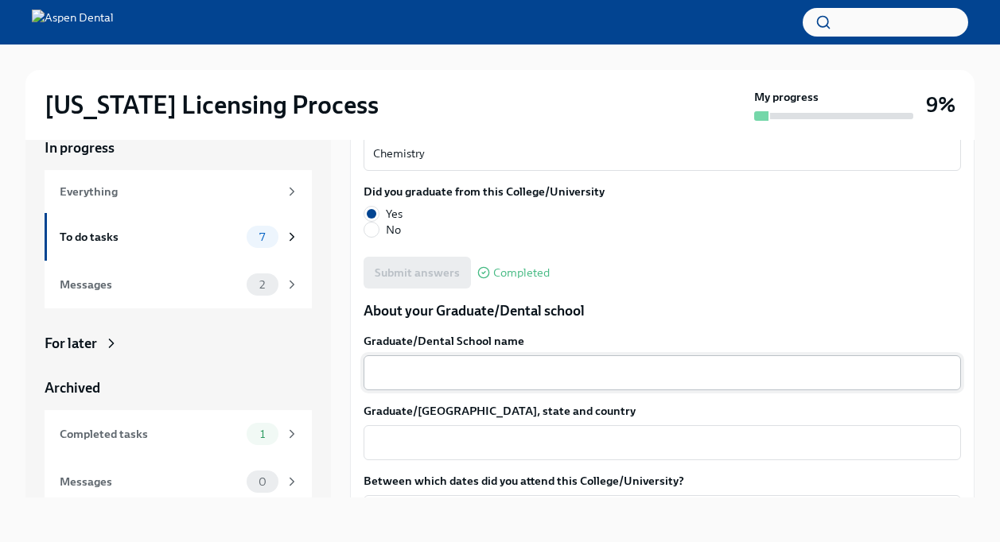
click at [538, 363] on textarea "Graduate/Dental School name" at bounding box center [662, 372] width 578 height 19
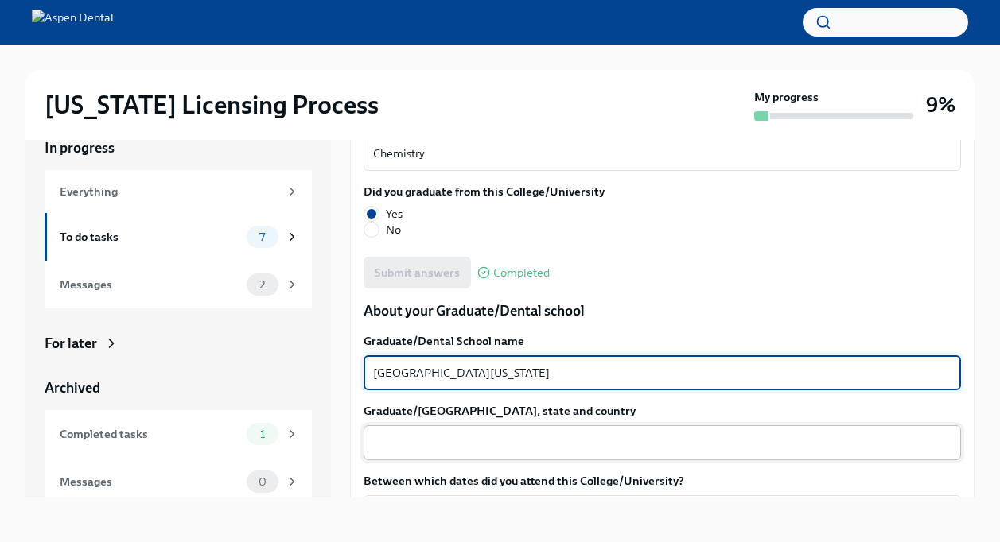
type textarea "University of Tennessee Health Science Center College of Dentistry"
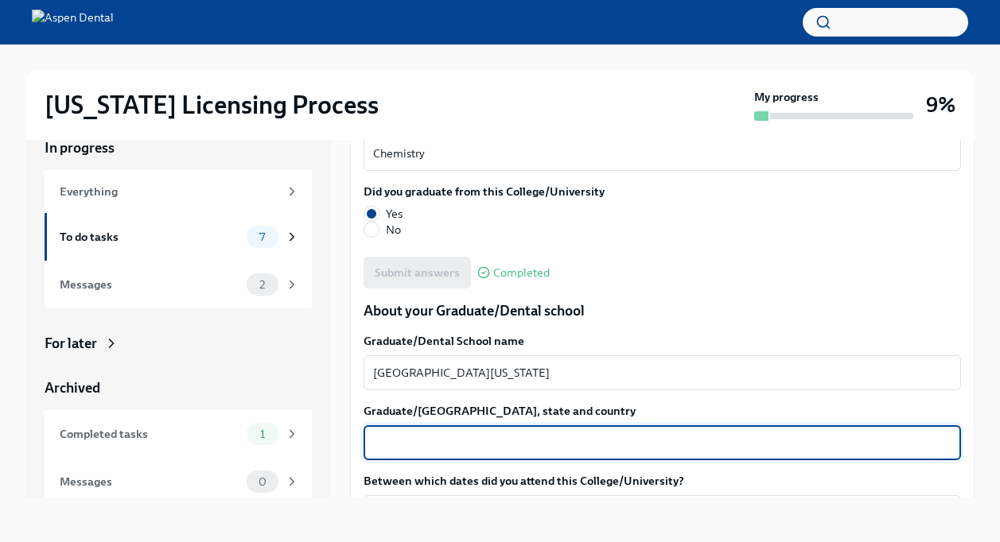
click at [519, 433] on textarea "Graduate/Dental School city, state and country" at bounding box center [662, 442] width 578 height 19
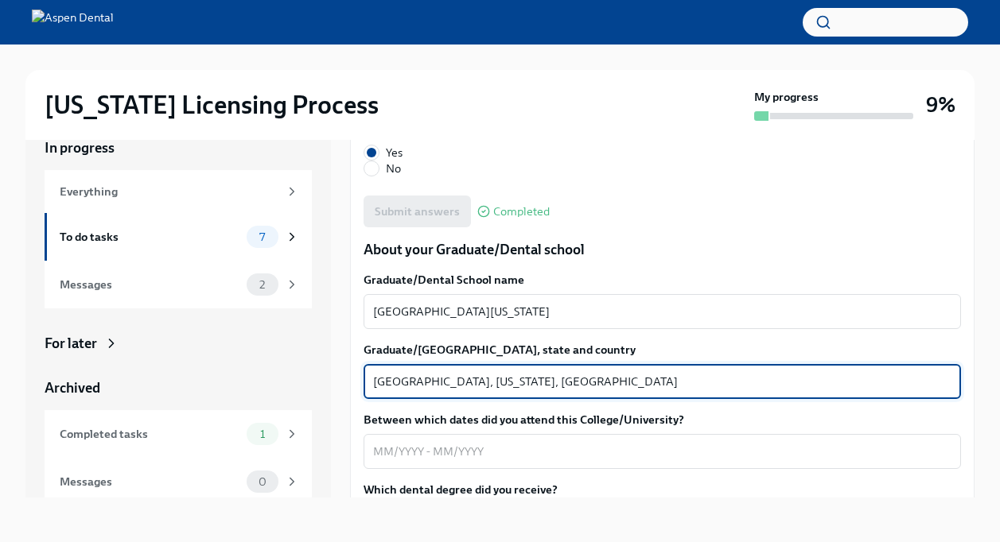
scroll to position [1909, 0]
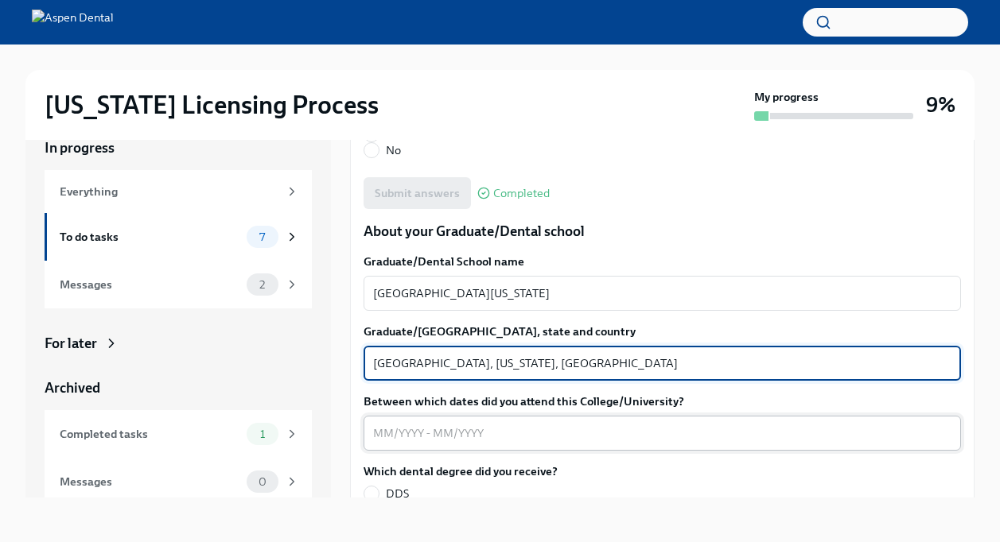
type textarea "Memphis, Tennessee, United States"
click at [420, 424] on textarea "Between which dates did you attend this College/University?" at bounding box center [662, 433] width 578 height 19
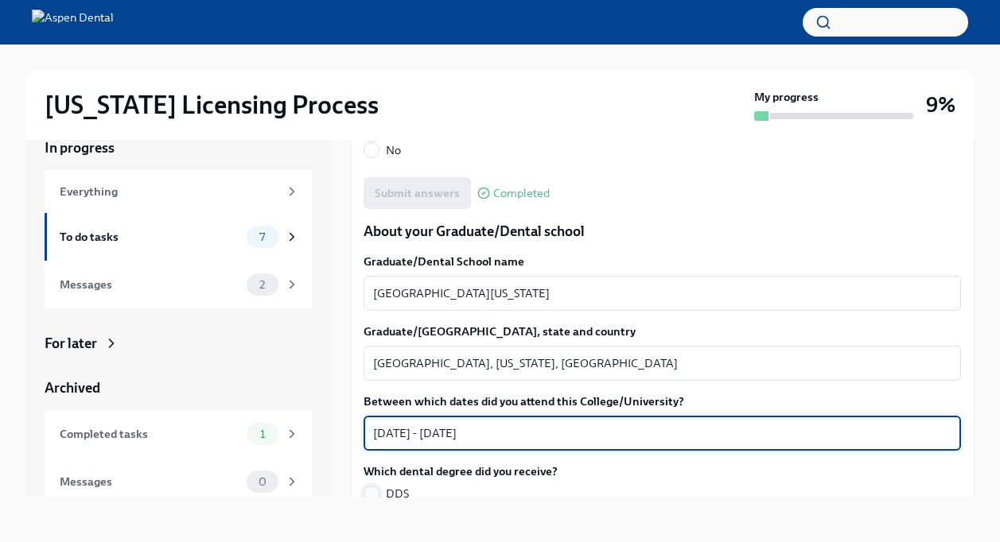
type textarea "07/01/2021 - 06/27/2025"
click at [370, 487] on input "DDS" at bounding box center [371, 494] width 14 height 14
radio input "true"
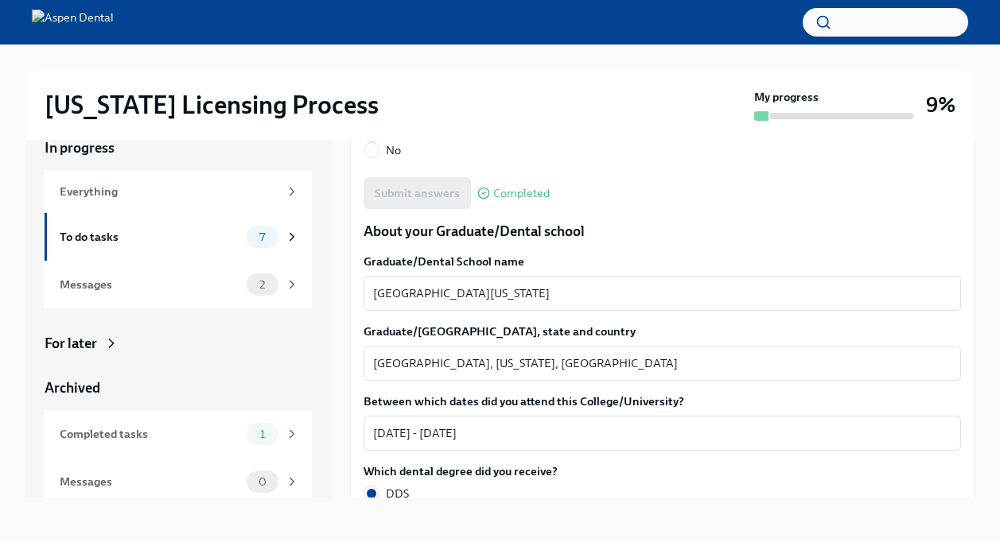
scroll to position [2068, 0]
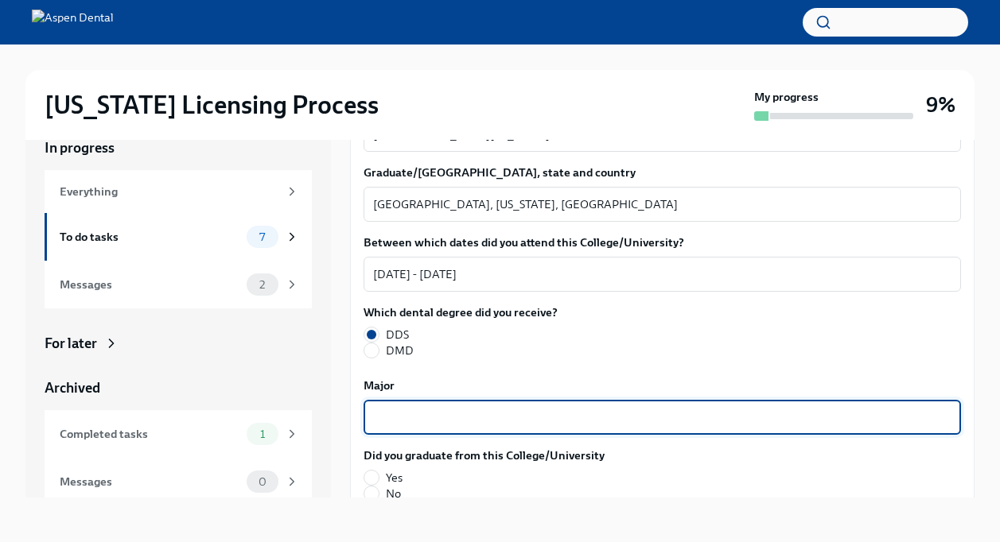
click at [494, 408] on textarea "Major" at bounding box center [662, 417] width 578 height 19
type textarea "Doctor of Dental Surgery"
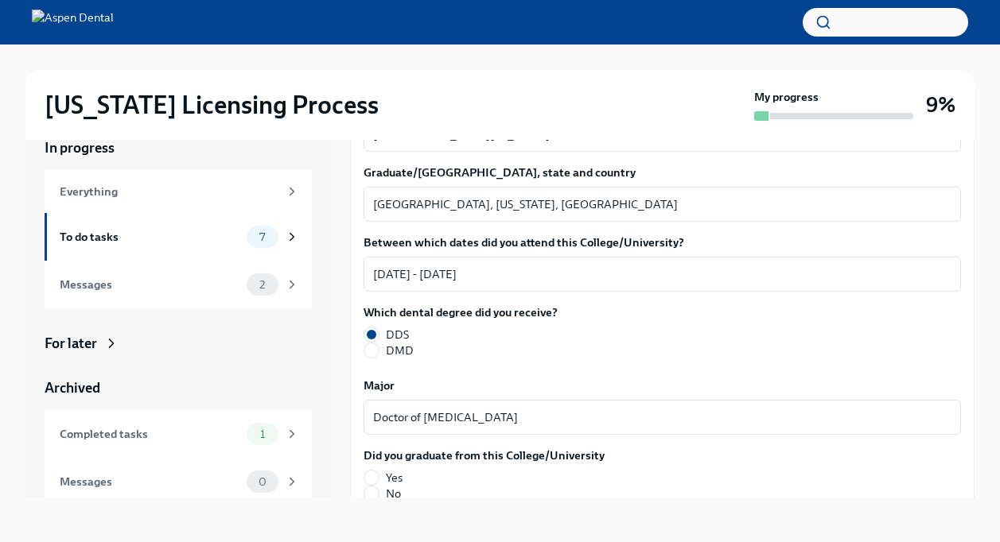
click at [458, 378] on label "Major" at bounding box center [661, 386] width 597 height 16
click at [458, 408] on textarea "Doctor of Dental Surgery" at bounding box center [662, 417] width 578 height 19
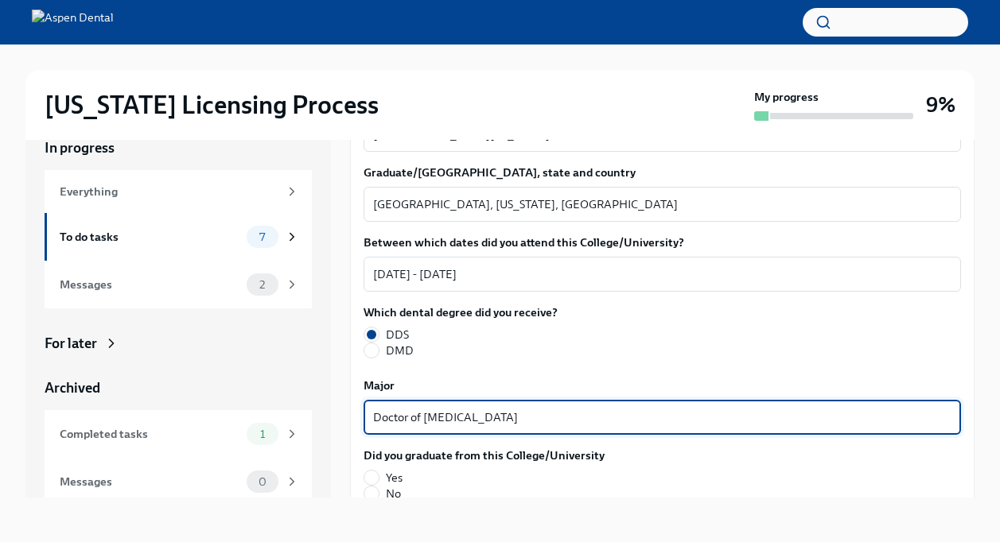
scroll to position [2227, 0]
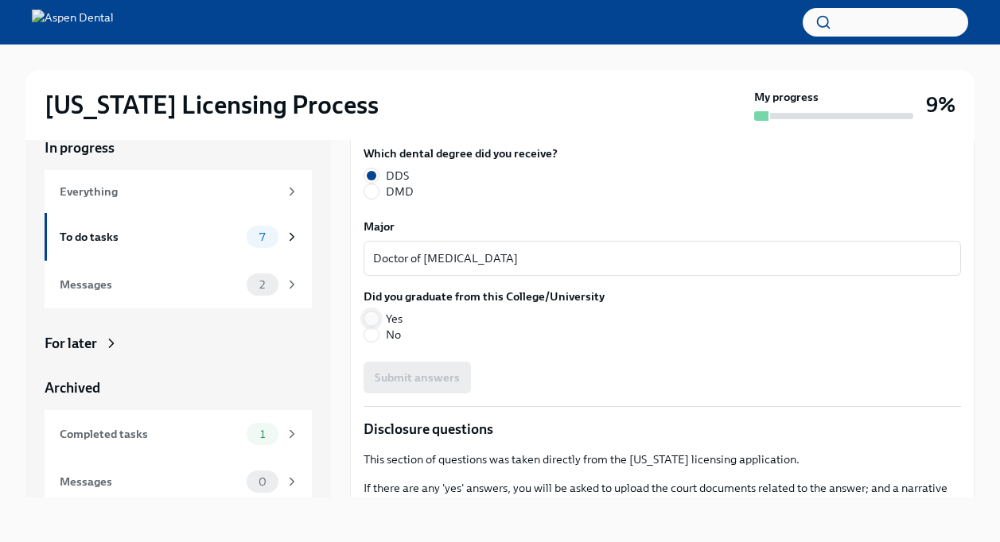
click at [372, 312] on input "Yes" at bounding box center [371, 319] width 14 height 14
radio input "true"
click at [421, 370] on span "Submit answers" at bounding box center [417, 378] width 85 height 16
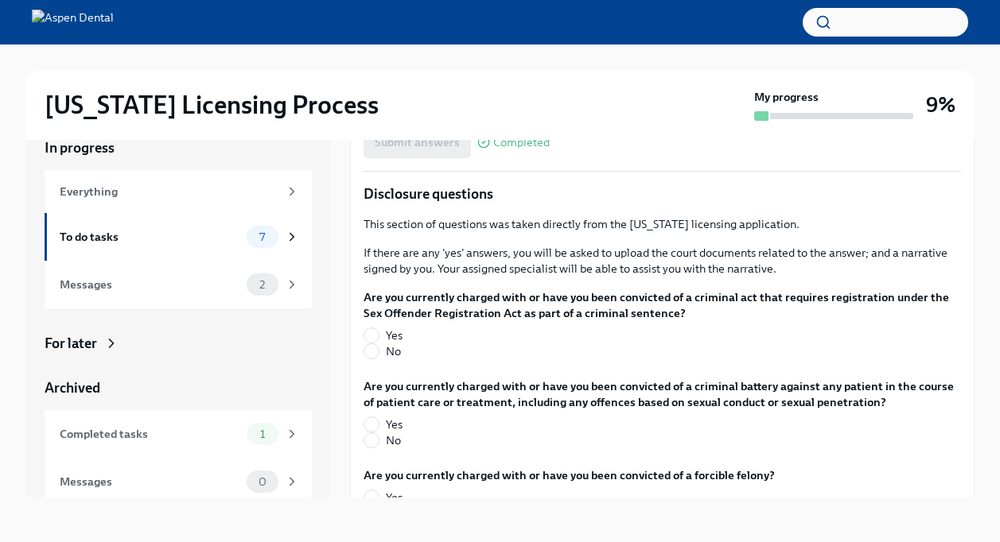
scroll to position [2465, 0]
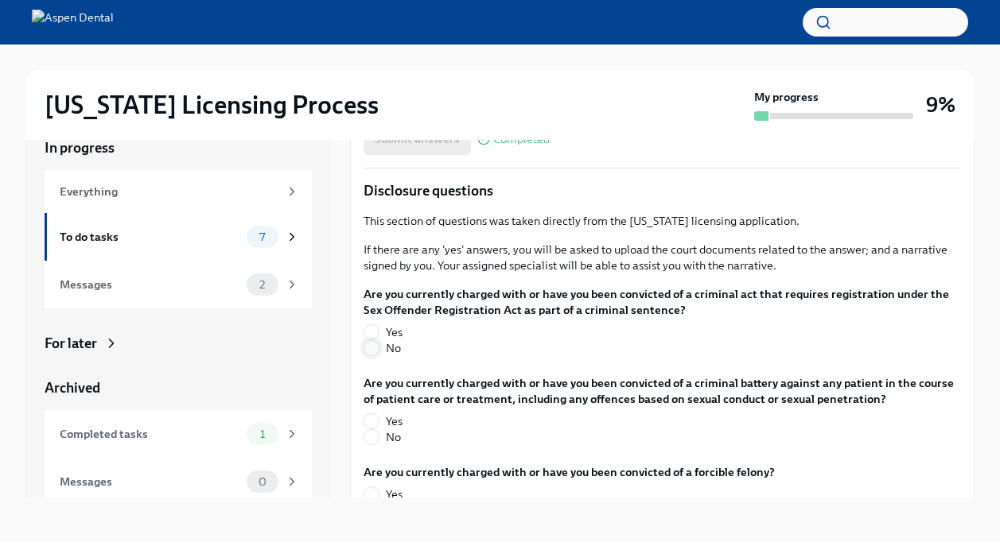
click at [369, 341] on input "No" at bounding box center [371, 348] width 14 height 14
radio input "true"
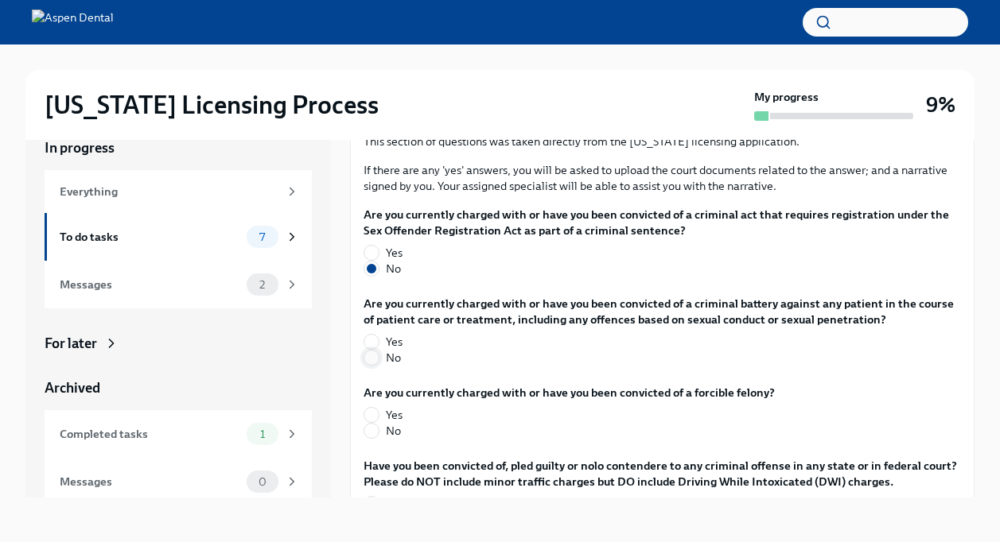
click at [376, 351] on input "No" at bounding box center [371, 358] width 14 height 14
radio input "true"
click at [371, 424] on input "No" at bounding box center [371, 431] width 14 height 14
radio input "true"
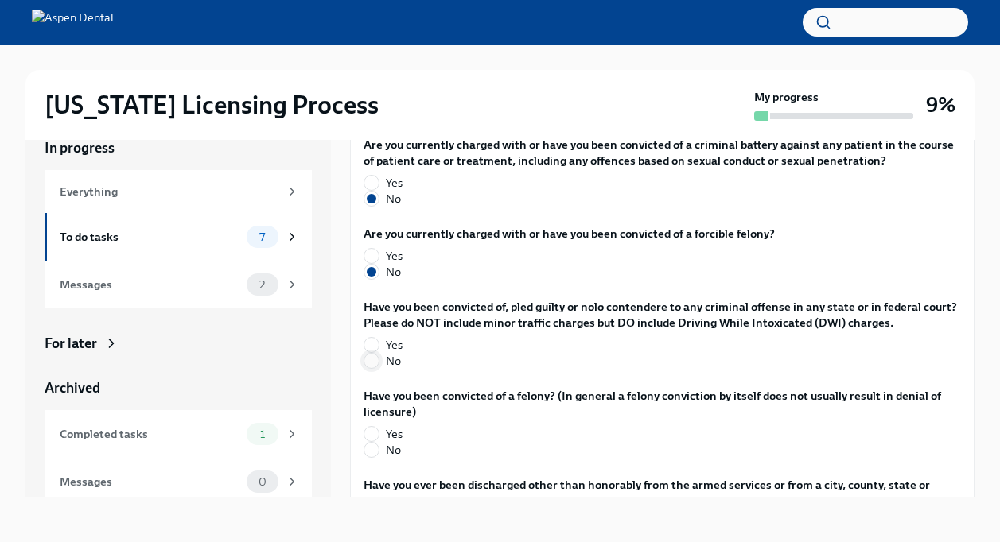
click at [372, 354] on input "No" at bounding box center [371, 361] width 14 height 14
radio input "true"
click at [374, 443] on input "No" at bounding box center [371, 450] width 14 height 14
radio input "true"
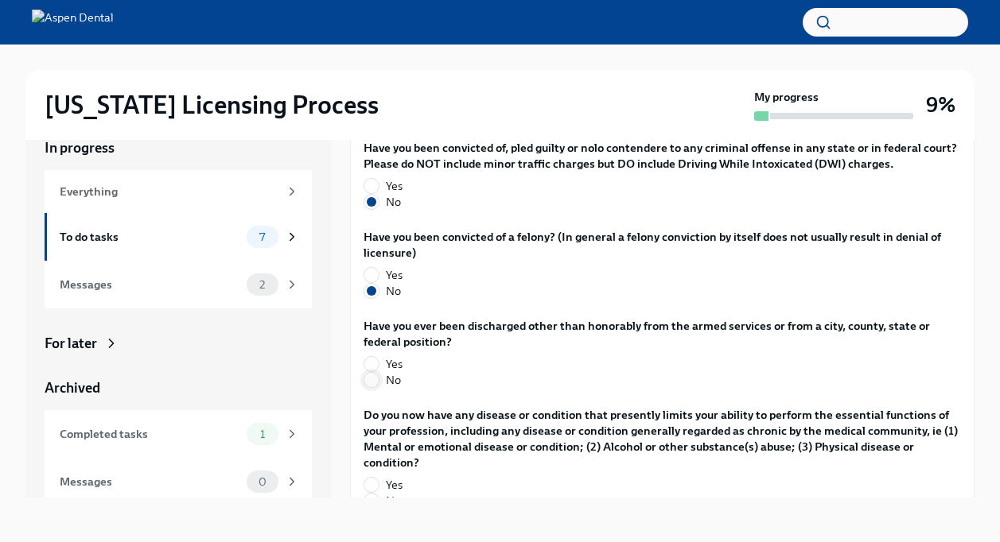
click at [376, 373] on input "No" at bounding box center [371, 380] width 14 height 14
radio input "true"
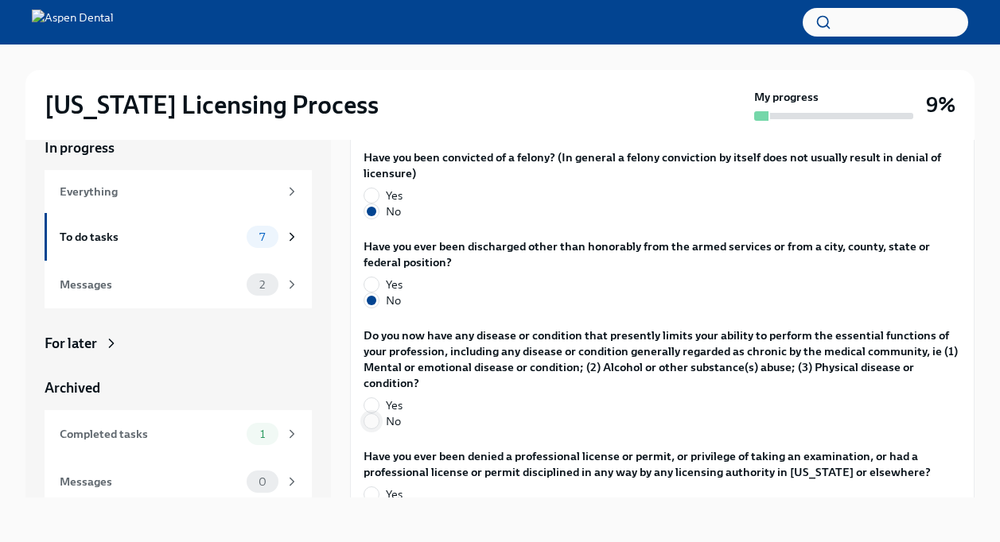
click at [376, 414] on input "No" at bounding box center [371, 421] width 14 height 14
radio input "true"
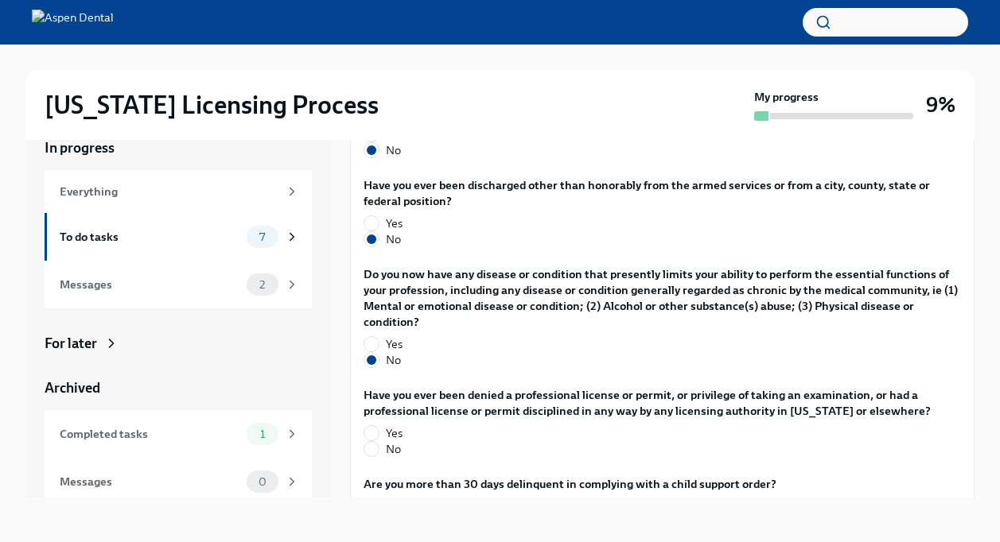
scroll to position [3022, 0]
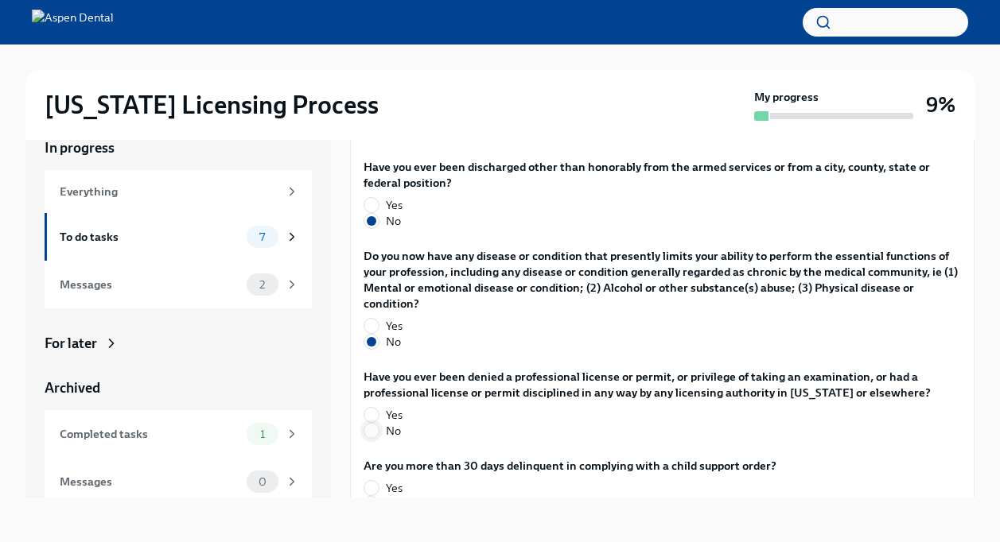
click at [371, 424] on input "No" at bounding box center [371, 431] width 14 height 14
radio input "true"
click at [371, 497] on input "No" at bounding box center [371, 504] width 14 height 14
radio input "true"
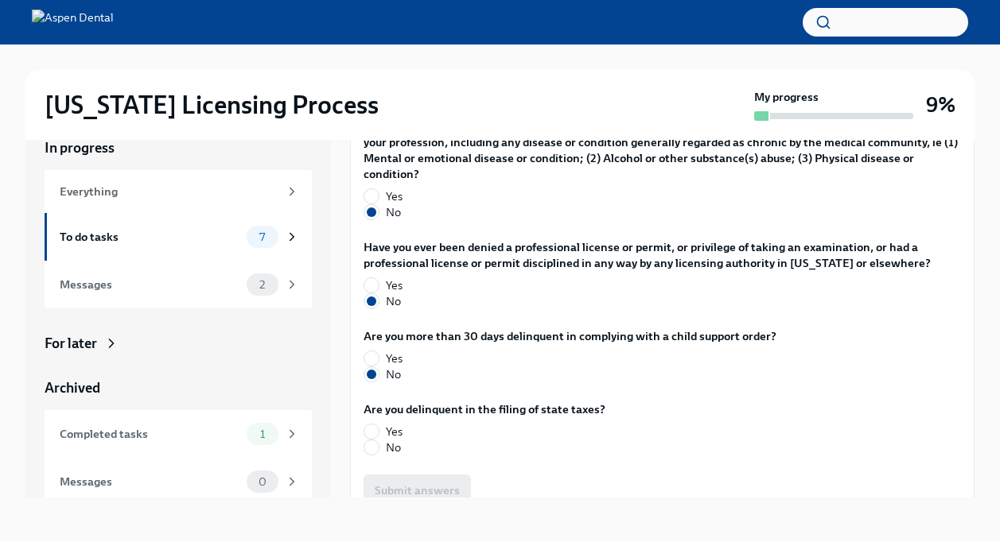
scroll to position [3181, 0]
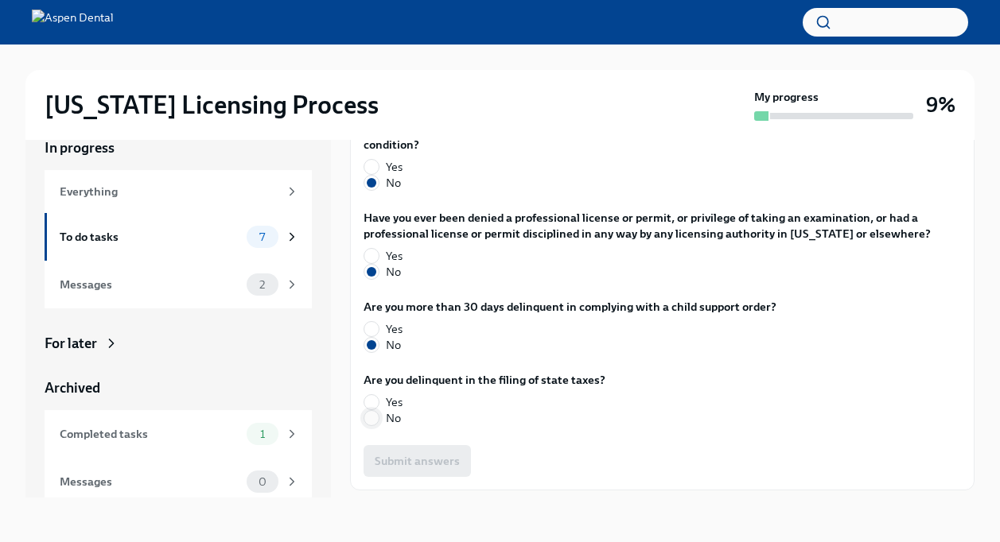
click at [370, 411] on input "No" at bounding box center [371, 418] width 14 height 14
radio input "true"
click at [414, 453] on span "Submit answers" at bounding box center [417, 461] width 85 height 16
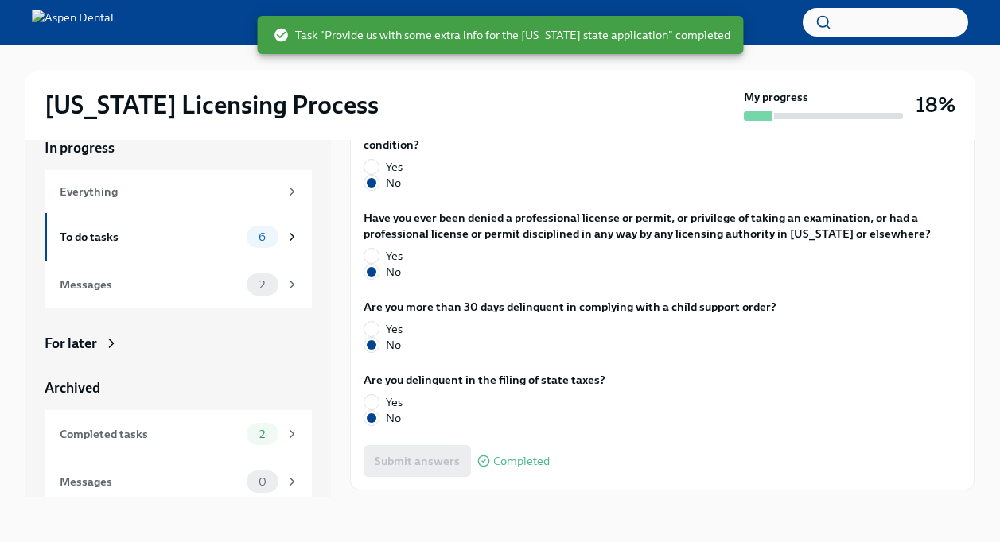
scroll to position [3201, 0]
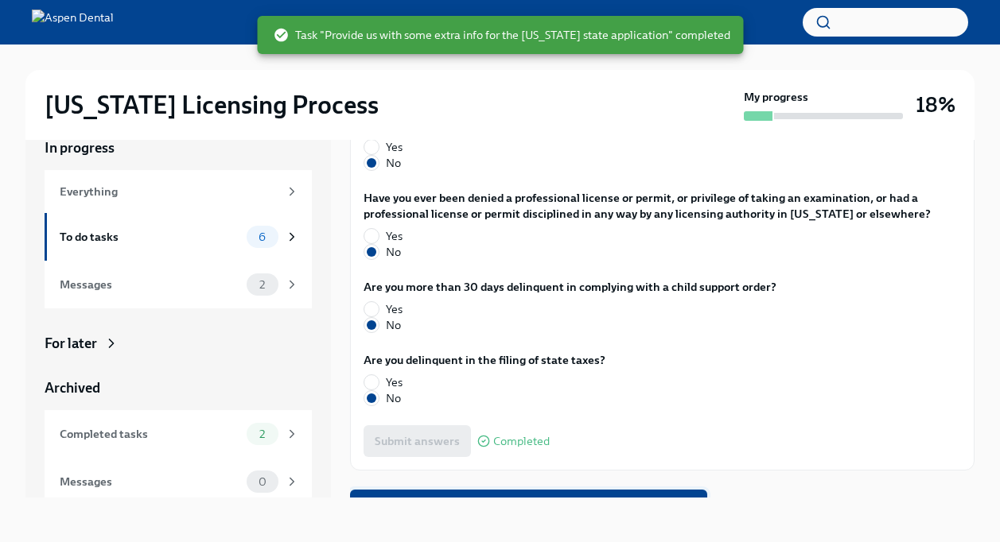
click at [518, 498] on span "Next task : Authorize us to work with Illinois on your behalf" at bounding box center [528, 506] width 335 height 16
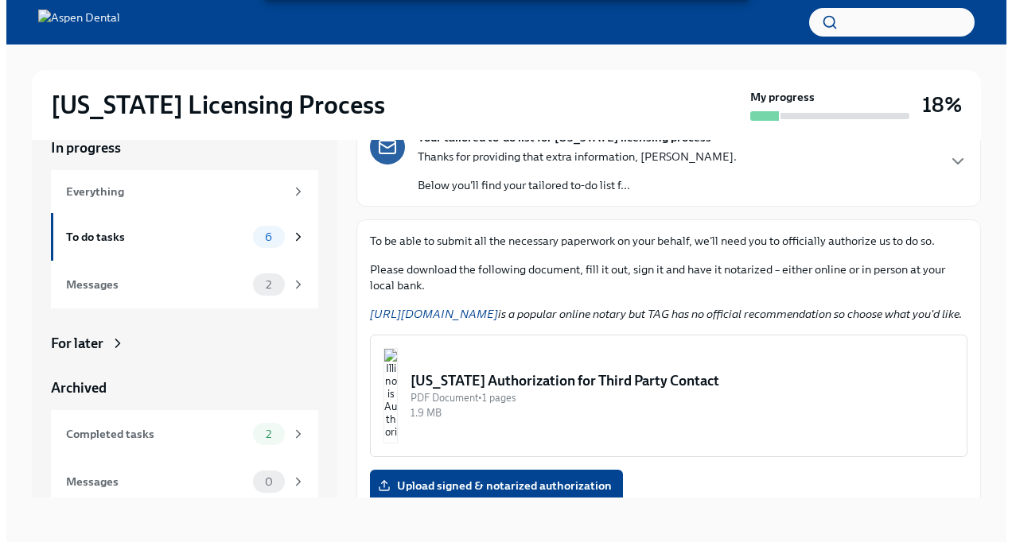
scroll to position [159, 0]
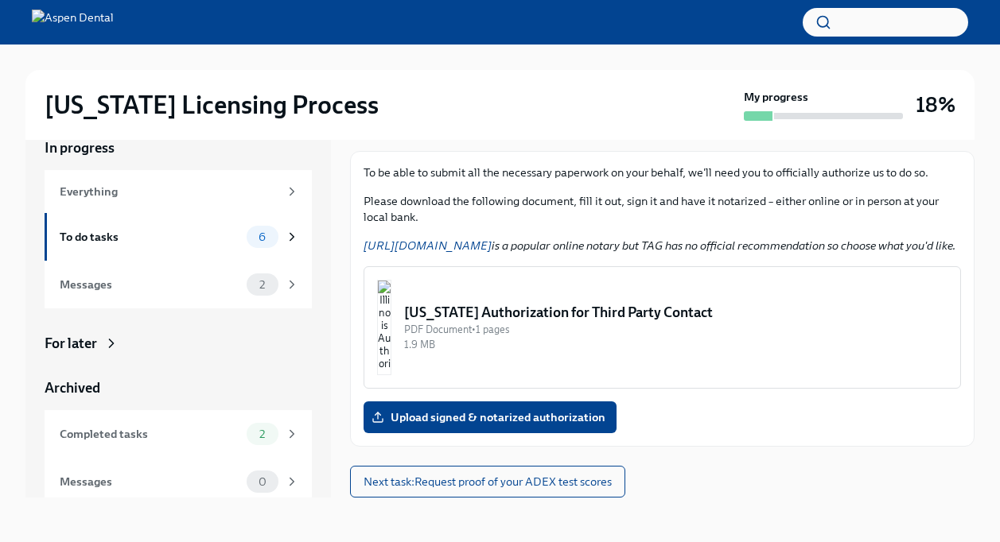
click at [391, 336] on img "button" at bounding box center [384, 327] width 14 height 95
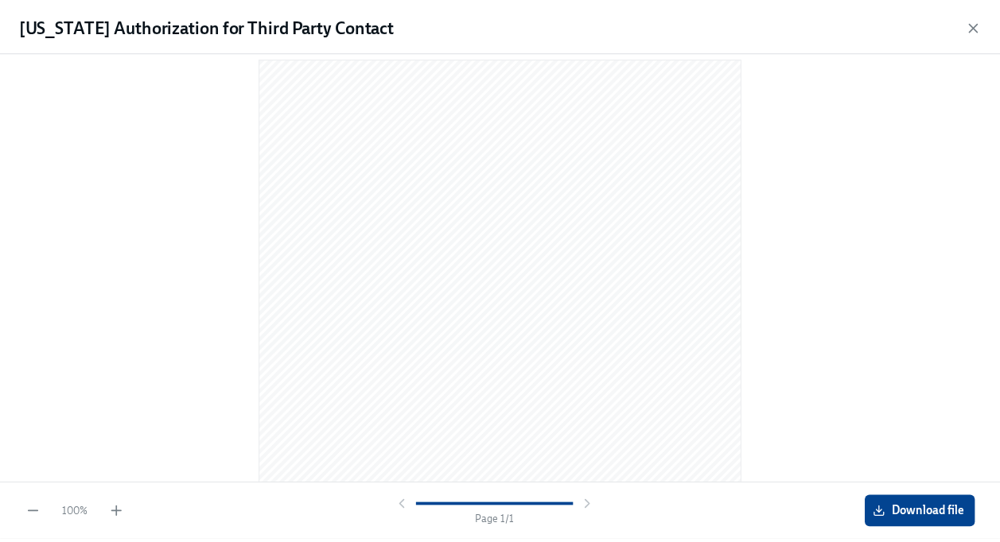
scroll to position [0, 0]
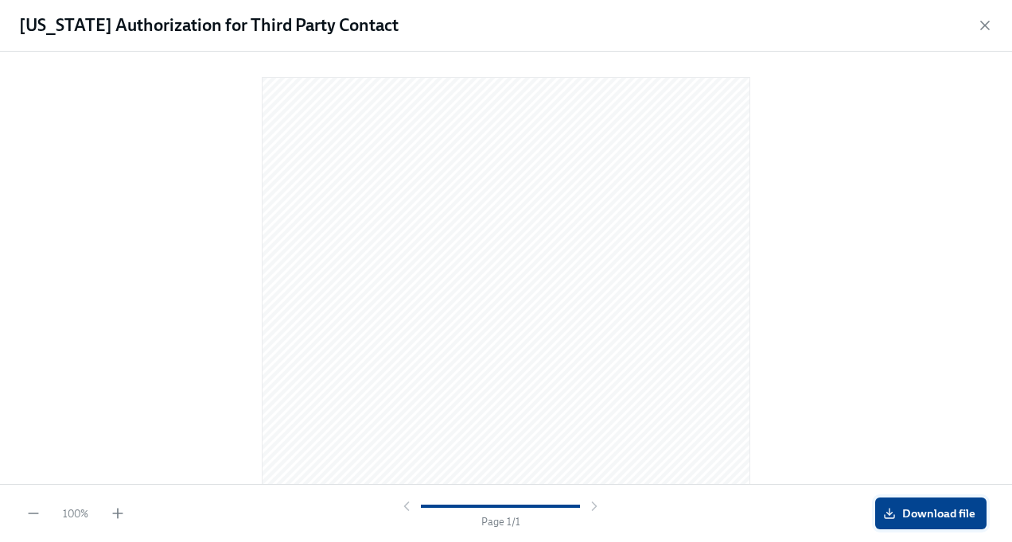
click at [918, 512] on span "Download file" at bounding box center [930, 514] width 89 height 16
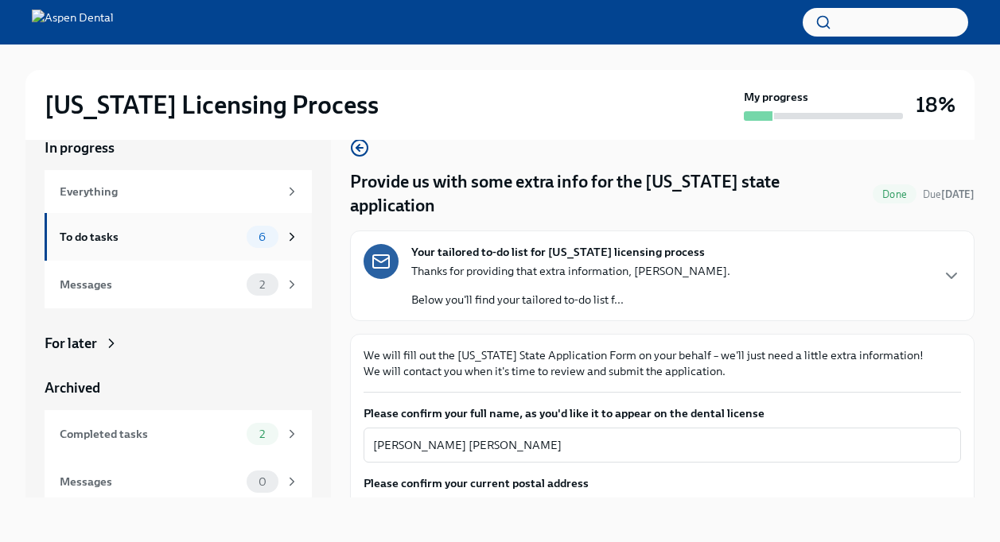
click at [228, 239] on div "To do tasks 6" at bounding box center [179, 237] width 239 height 22
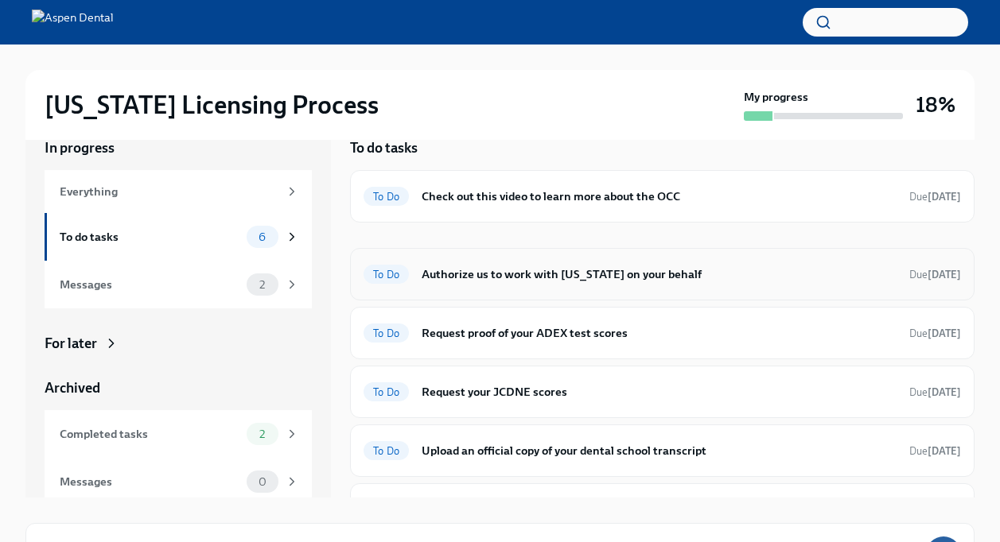
click at [521, 266] on h6 "Authorize us to work with [US_STATE] on your behalf" at bounding box center [658, 274] width 475 height 17
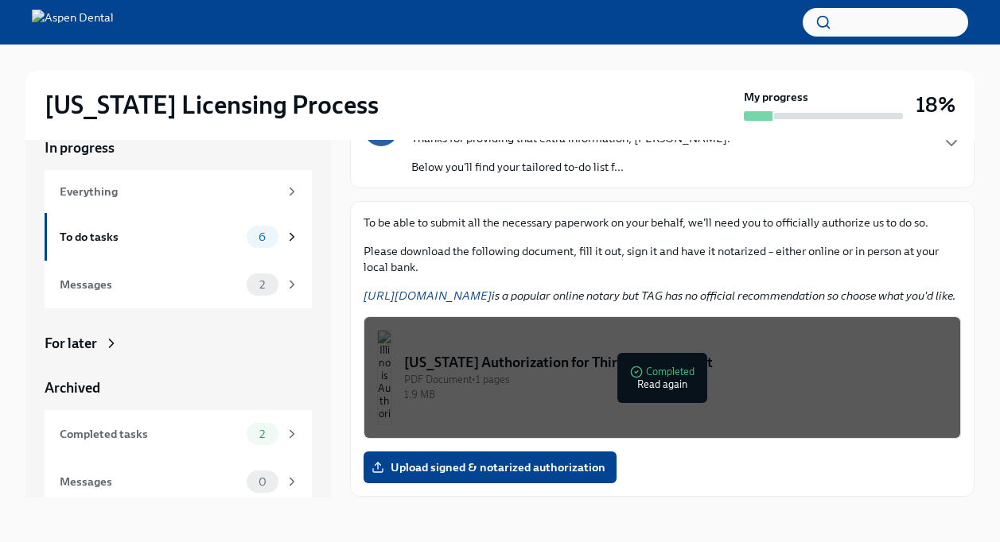
scroll to position [175, 0]
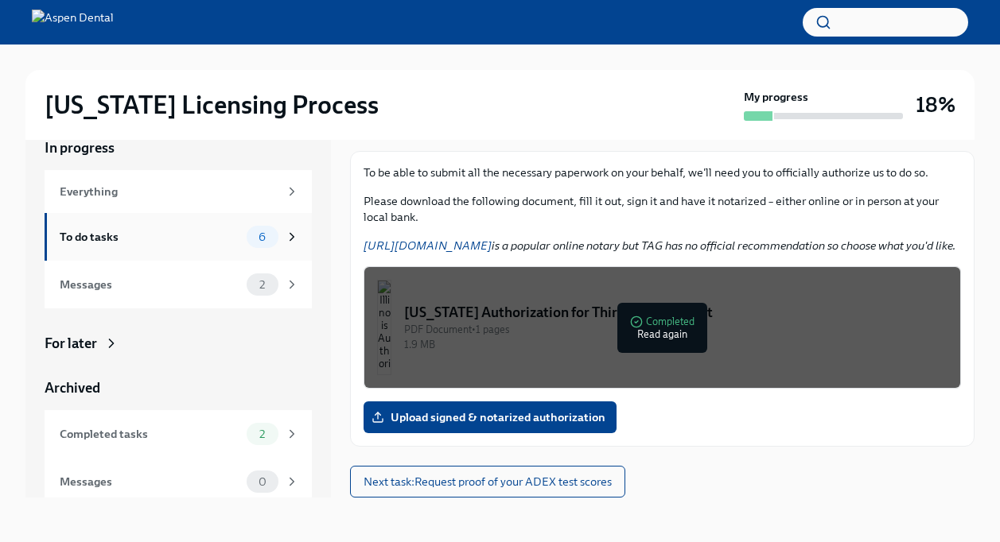
click at [208, 247] on div "To do tasks 6" at bounding box center [179, 237] width 239 height 22
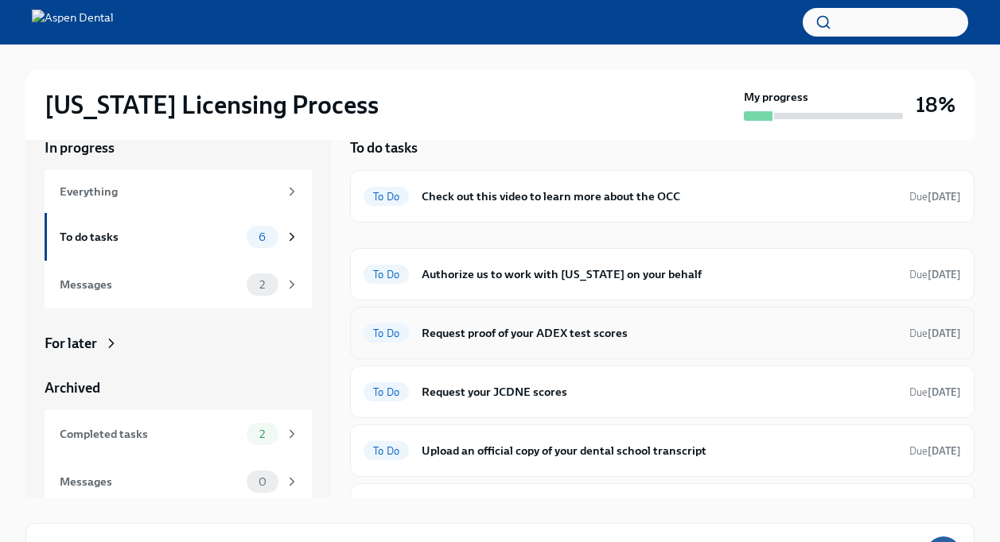
click at [505, 328] on h6 "Request proof of your ADEX test scores" at bounding box center [658, 332] width 475 height 17
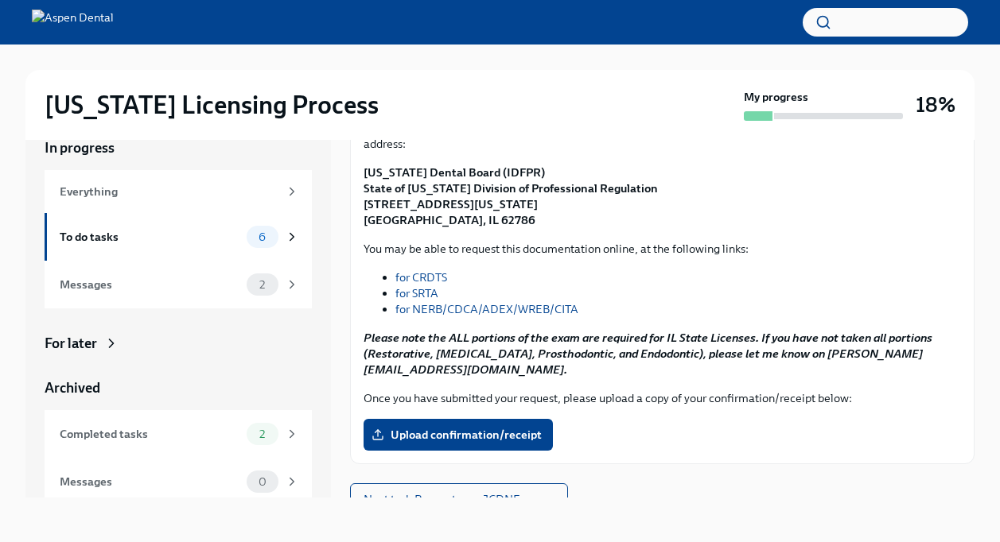
scroll to position [205, 0]
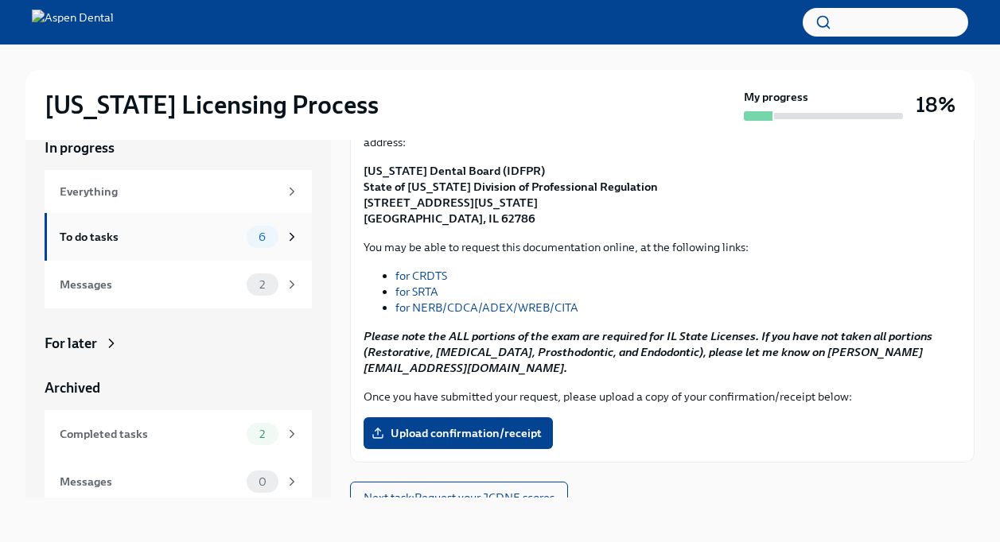
click at [200, 242] on div "To do tasks" at bounding box center [150, 236] width 181 height 17
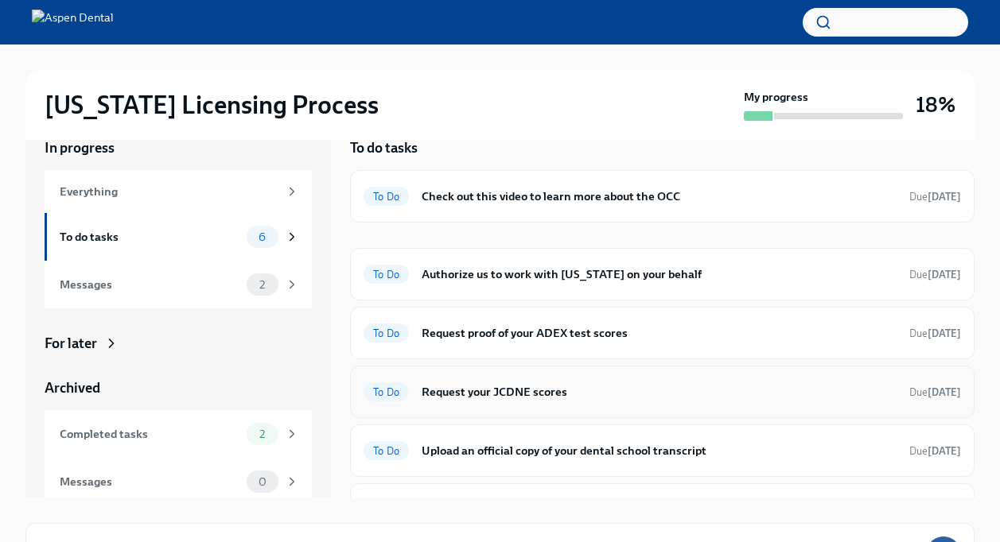
click at [550, 391] on h6 "Request your JCDNE scores" at bounding box center [658, 391] width 475 height 17
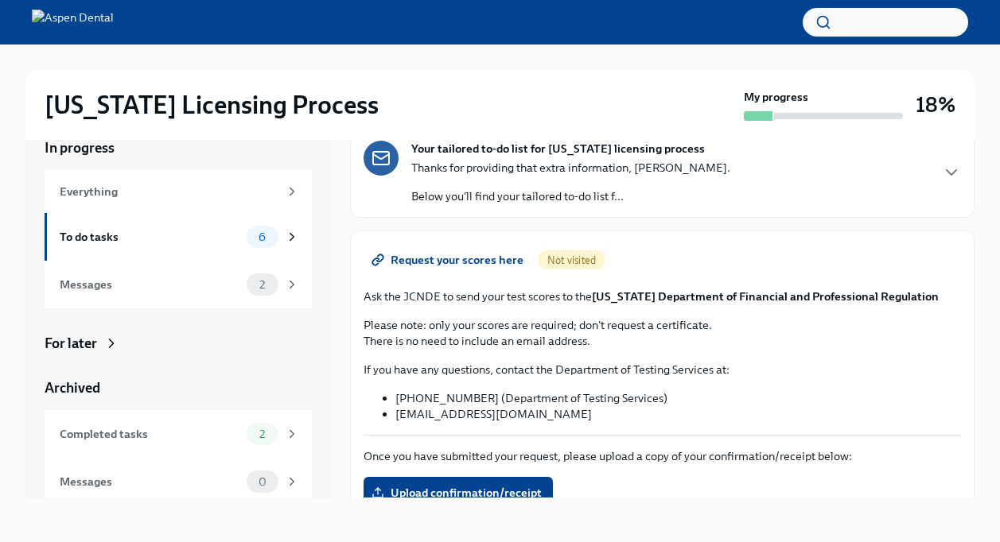
scroll to position [155, 0]
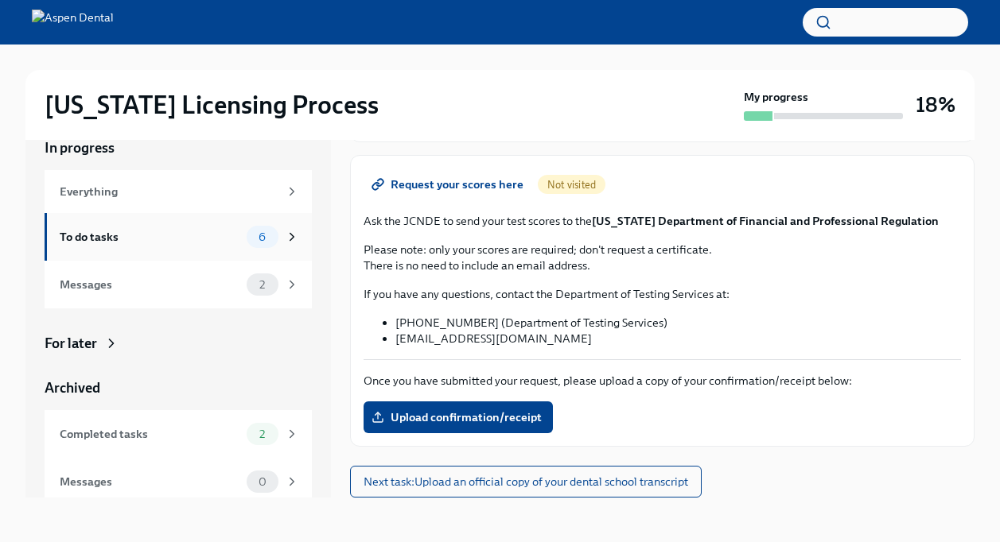
click at [208, 246] on div "To do tasks 6" at bounding box center [179, 237] width 239 height 22
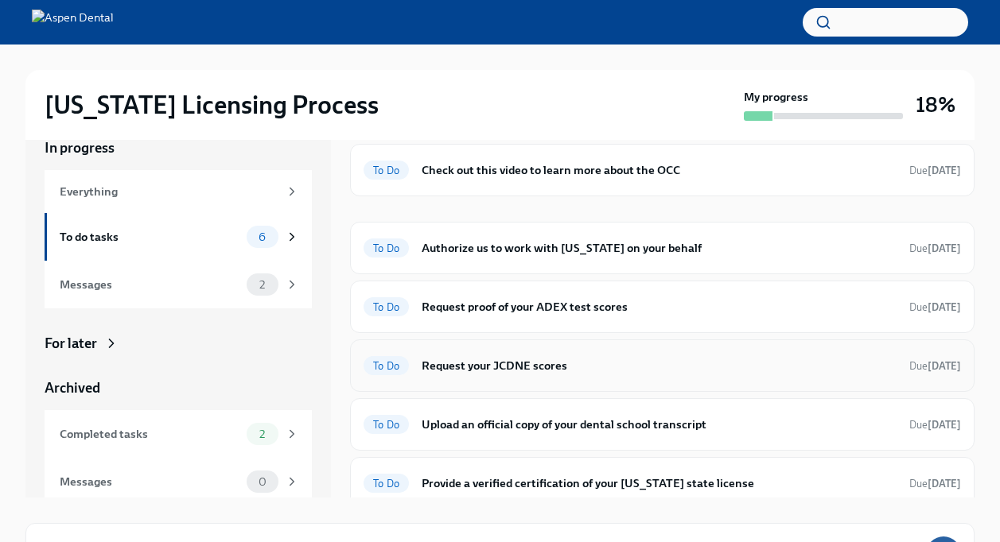
scroll to position [38, 0]
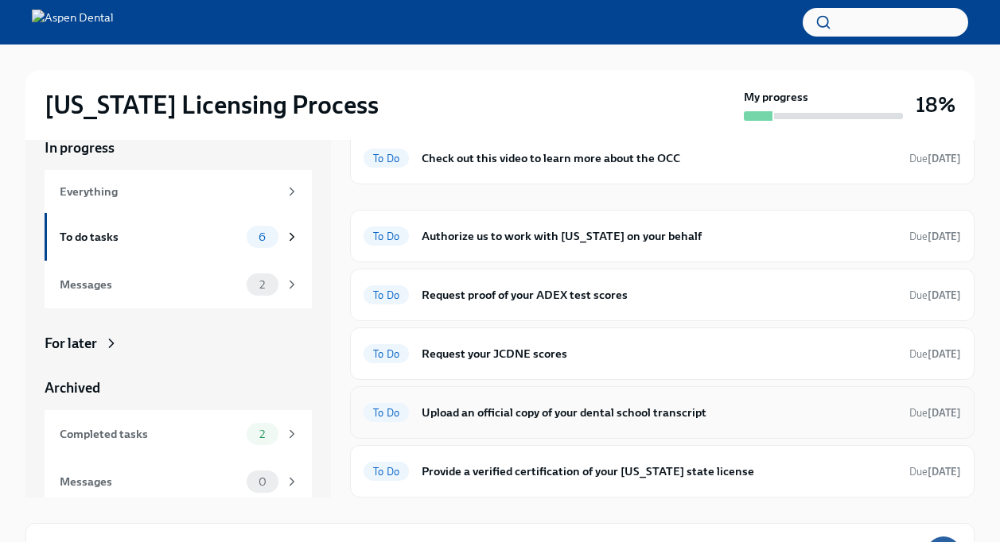
click at [540, 412] on h6 "Upload an official copy of your dental school transcript" at bounding box center [658, 412] width 475 height 17
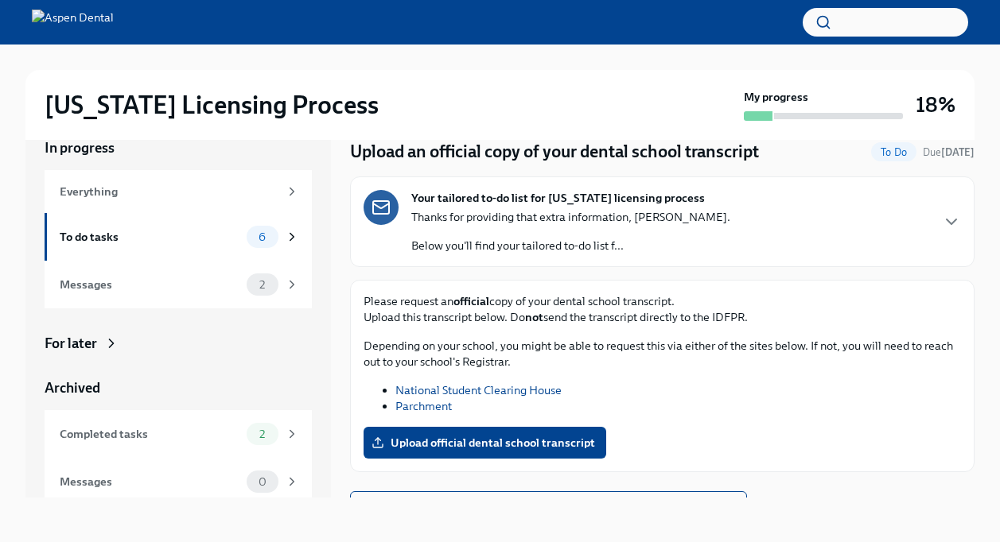
scroll to position [56, 0]
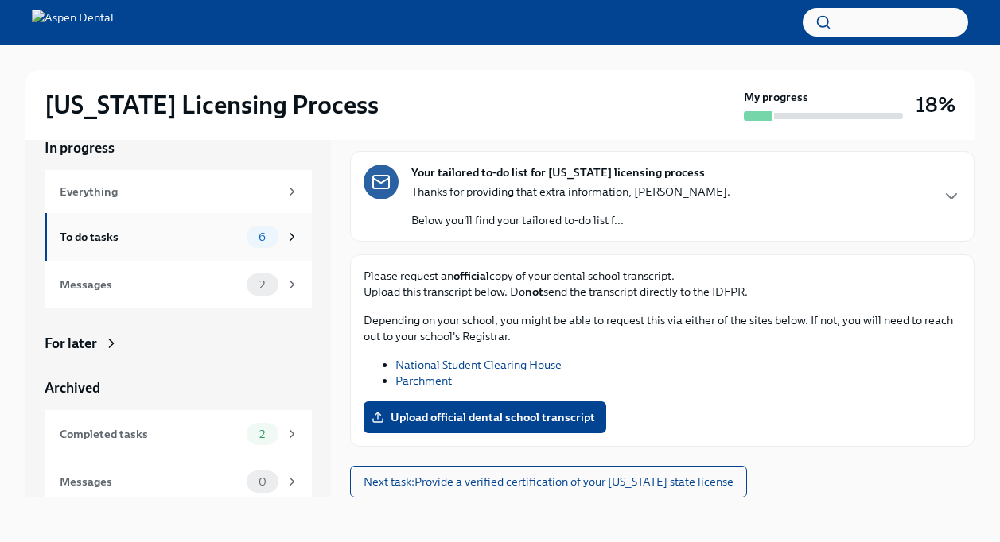
click at [199, 234] on div "To do tasks" at bounding box center [150, 236] width 181 height 17
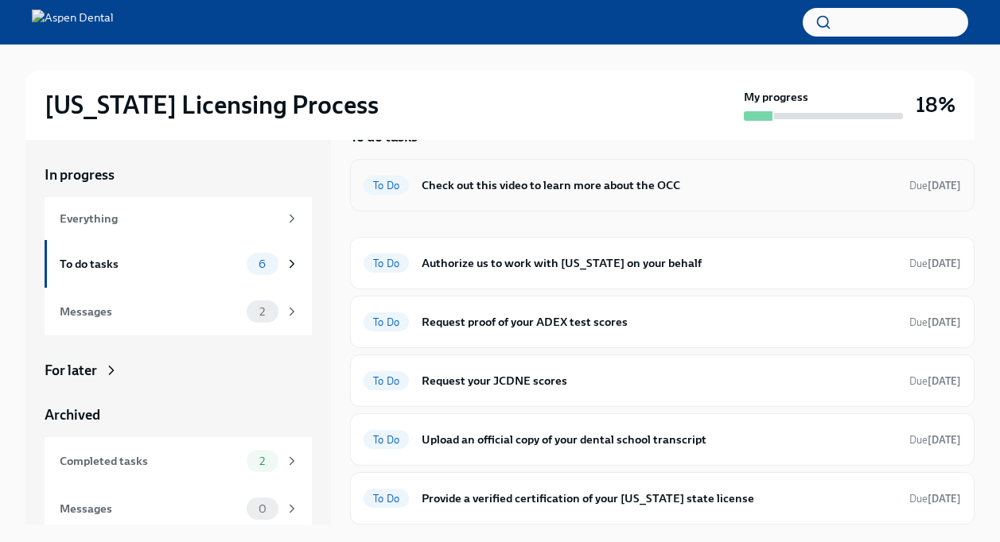
click at [525, 192] on h6 "Check out this video to learn more about the OCC" at bounding box center [658, 185] width 475 height 17
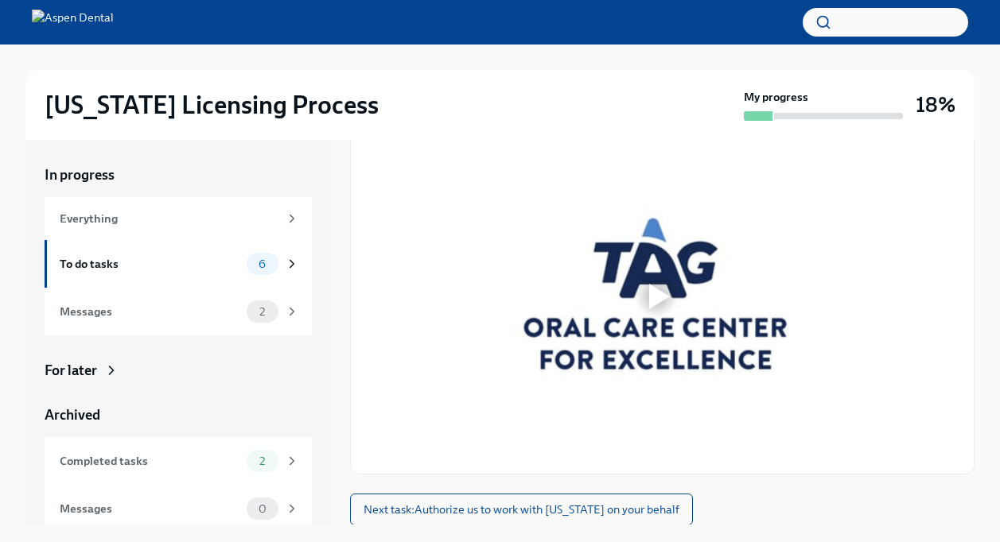
scroll to position [248, 0]
click at [666, 293] on div at bounding box center [659, 295] width 21 height 25
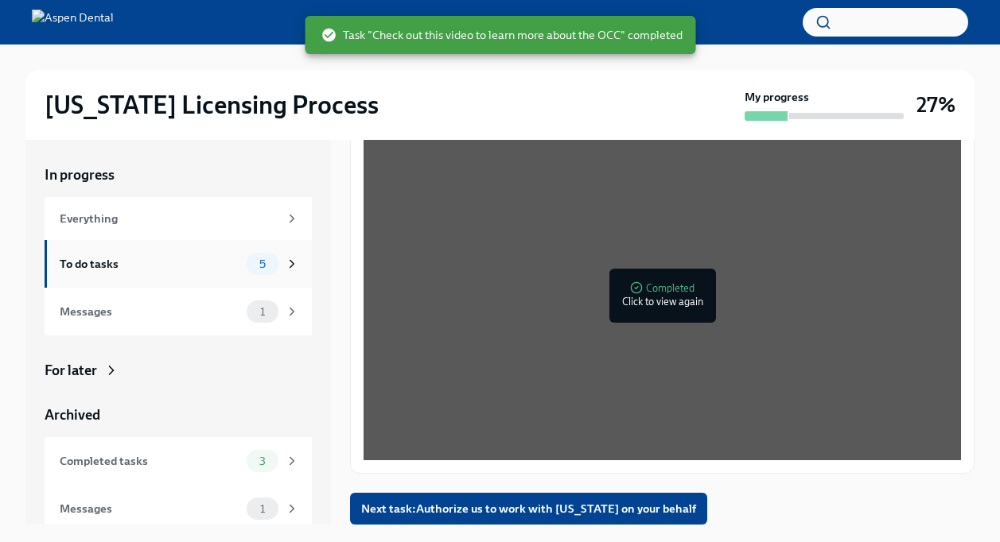
click at [173, 272] on div "To do tasks" at bounding box center [150, 263] width 181 height 17
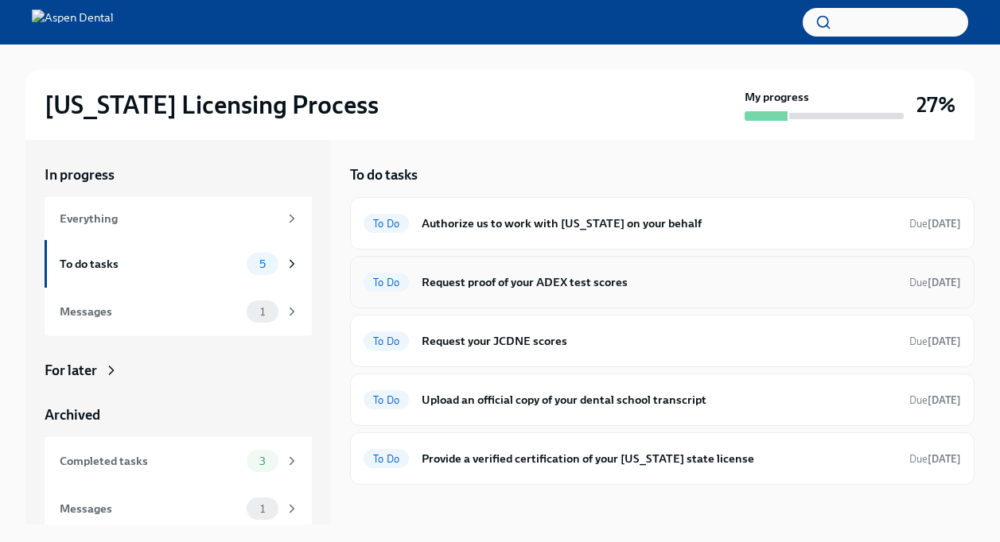
click at [606, 284] on h6 "Request proof of your ADEX test scores" at bounding box center [658, 282] width 475 height 17
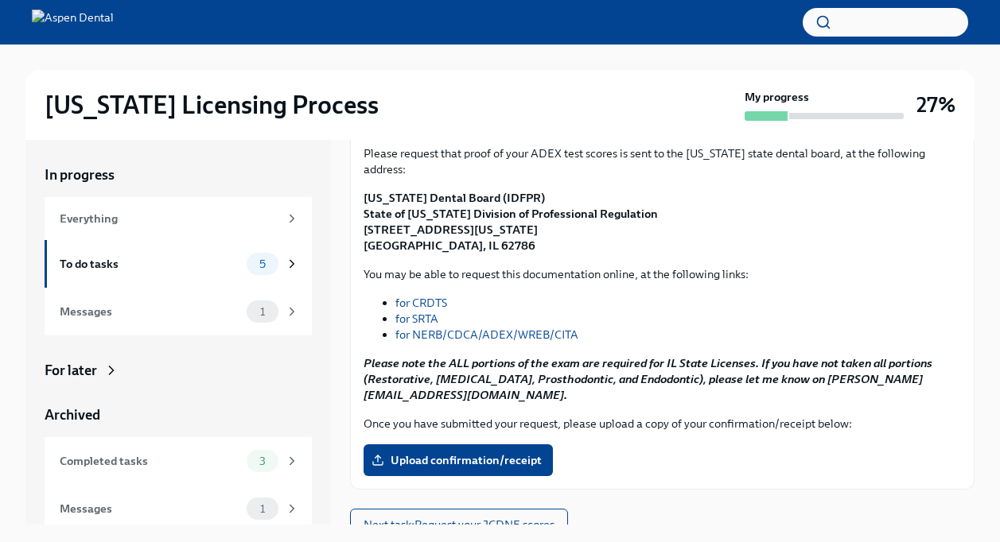
scroll to position [126, 0]
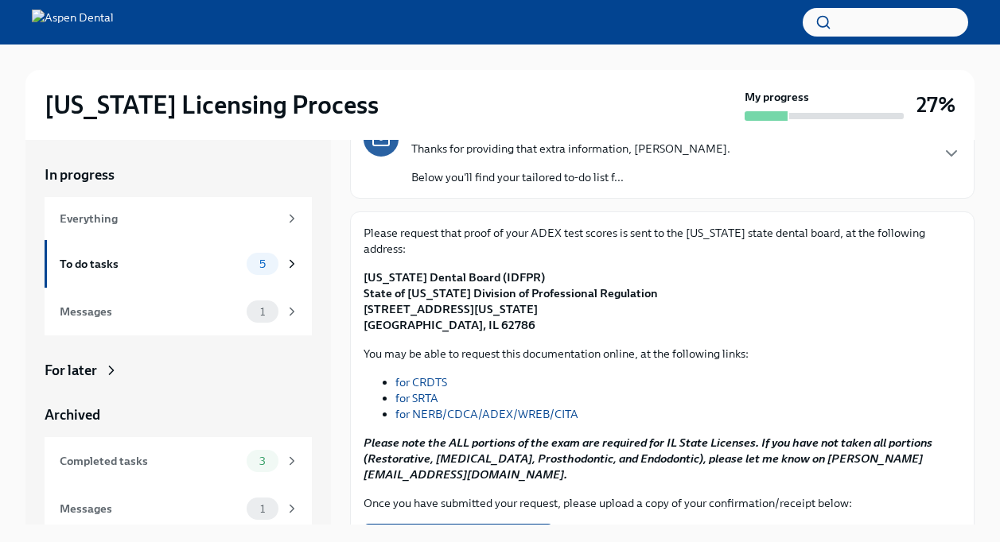
click at [517, 407] on link "for NERB/CDCA/ADEX/WREB/CITA" at bounding box center [486, 414] width 183 height 14
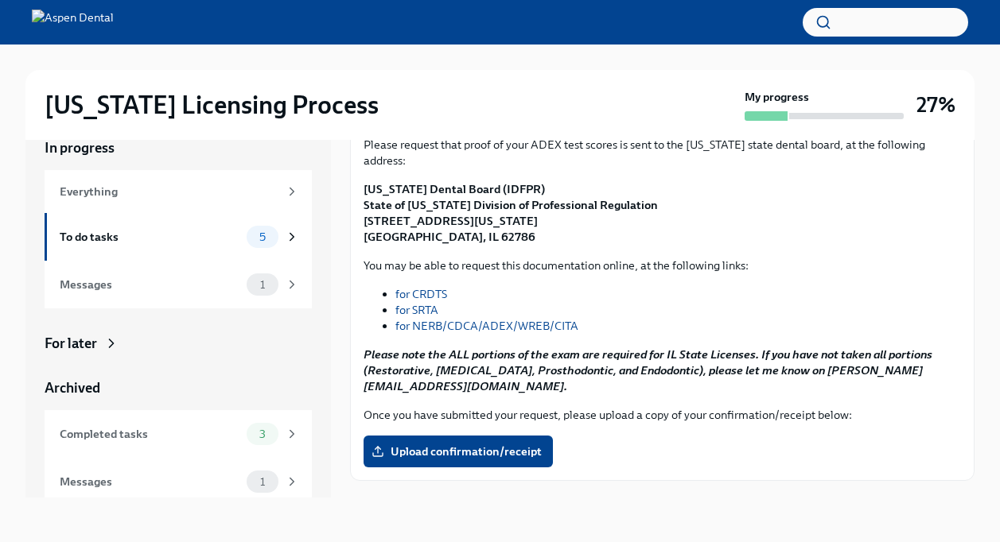
scroll to position [205, 0]
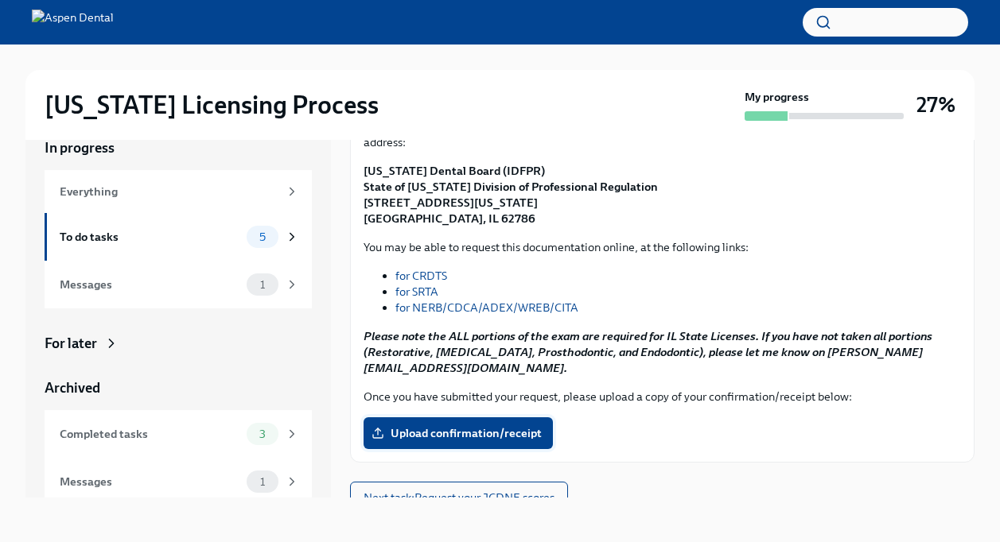
click at [447, 425] on span "Upload confirmation/receipt" at bounding box center [458, 433] width 167 height 16
click at [0, 0] on input "Upload confirmation/receipt" at bounding box center [0, 0] width 0 height 0
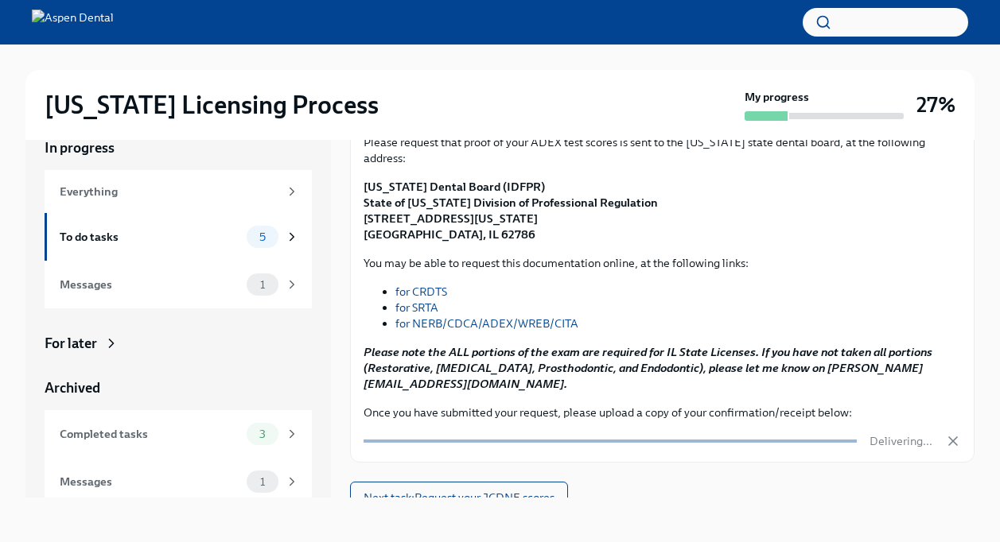
click at [340, 364] on div "In progress Everything To do tasks 5 Messages 1 For later Archived Completed ta…" at bounding box center [499, 305] width 949 height 385
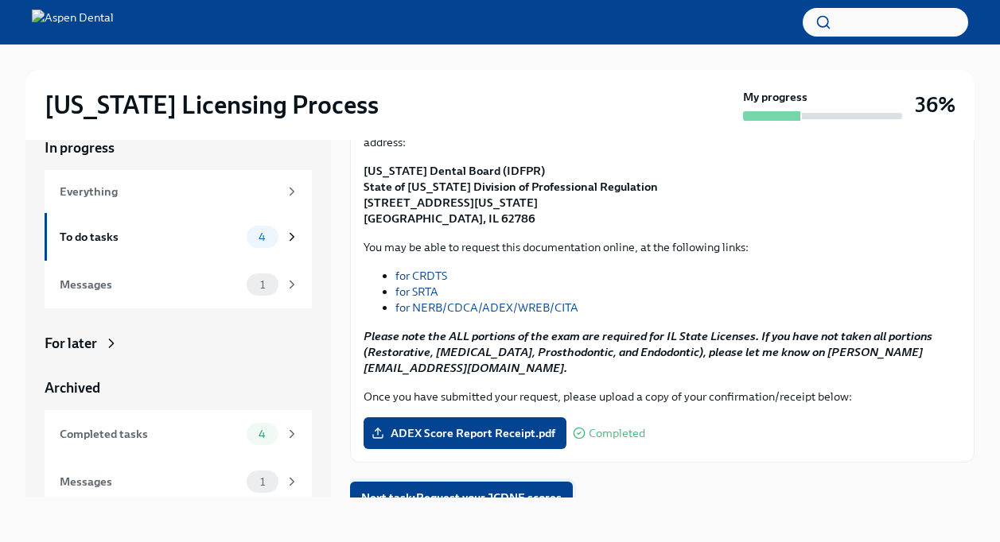
click at [425, 490] on span "Next task : Request your JCDNE scores" at bounding box center [461, 498] width 200 height 16
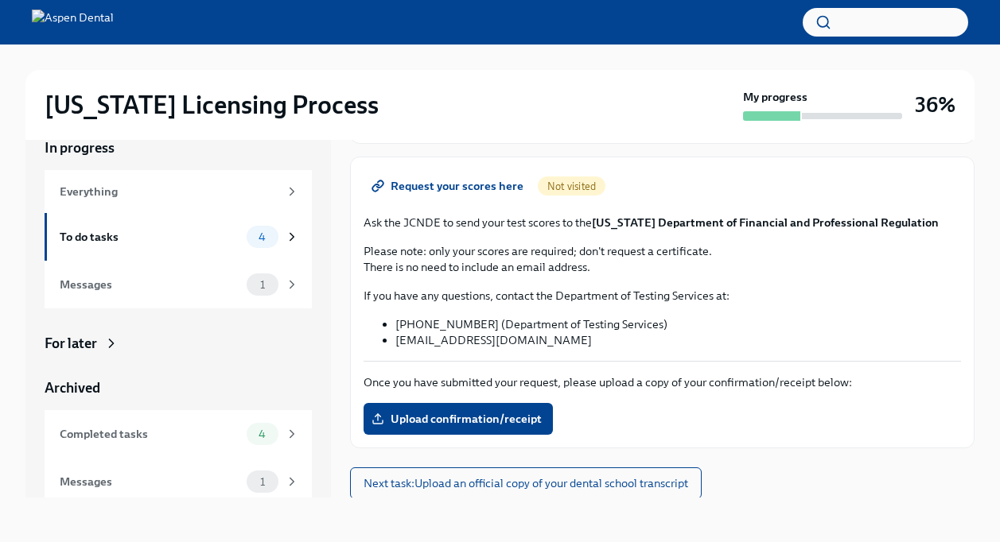
scroll to position [155, 0]
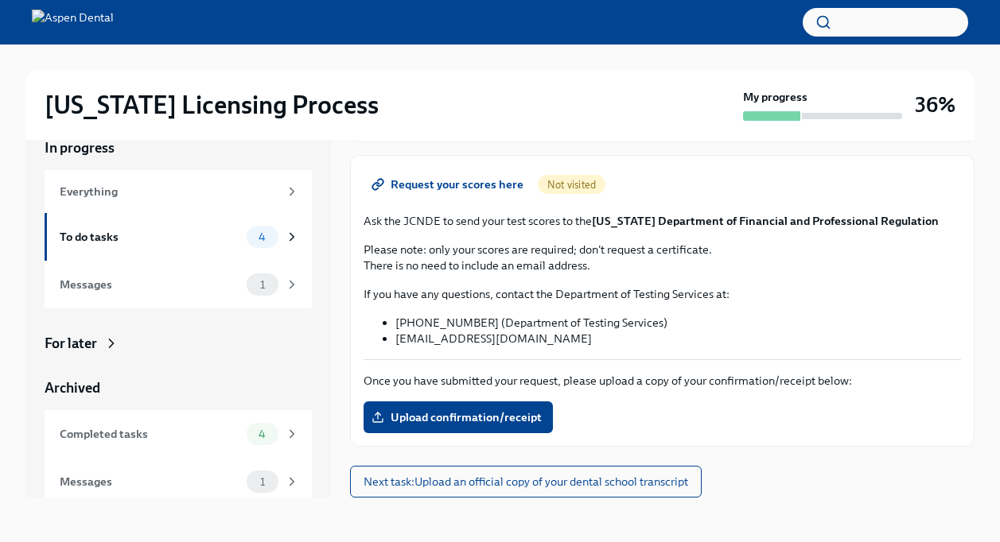
click at [336, 278] on div "In progress Everything To do tasks 4 Messages 1 For later Archived Completed ta…" at bounding box center [499, 305] width 949 height 385
click at [196, 241] on div "To do tasks" at bounding box center [150, 236] width 181 height 17
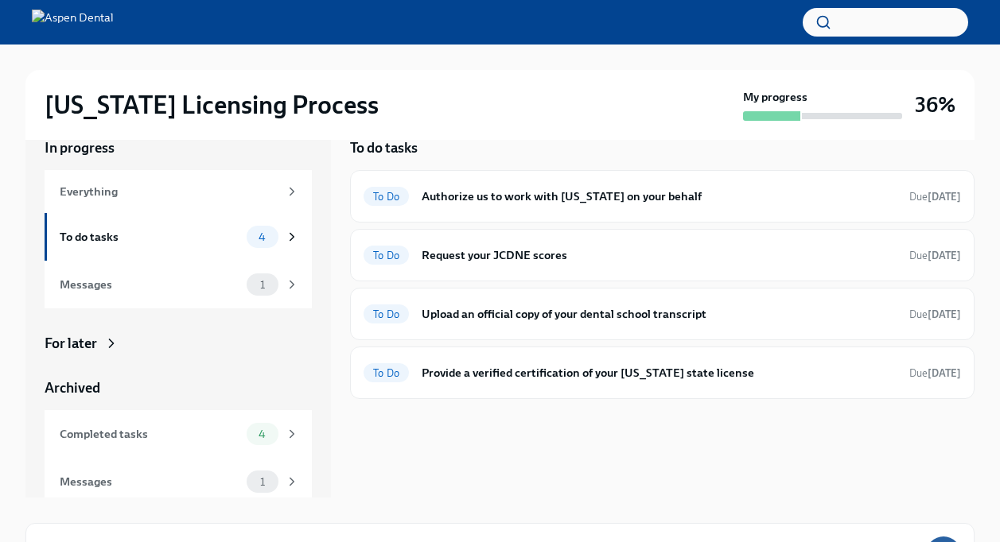
click at [333, 250] on div "In progress Everything To do tasks 4 Messages 1 For later Archived Completed ta…" at bounding box center [499, 305] width 949 height 385
click at [335, 191] on div "In progress Everything To do tasks 4 Messages 1 For later Archived Completed ta…" at bounding box center [499, 305] width 949 height 385
